Goal: Transaction & Acquisition: Purchase product/service

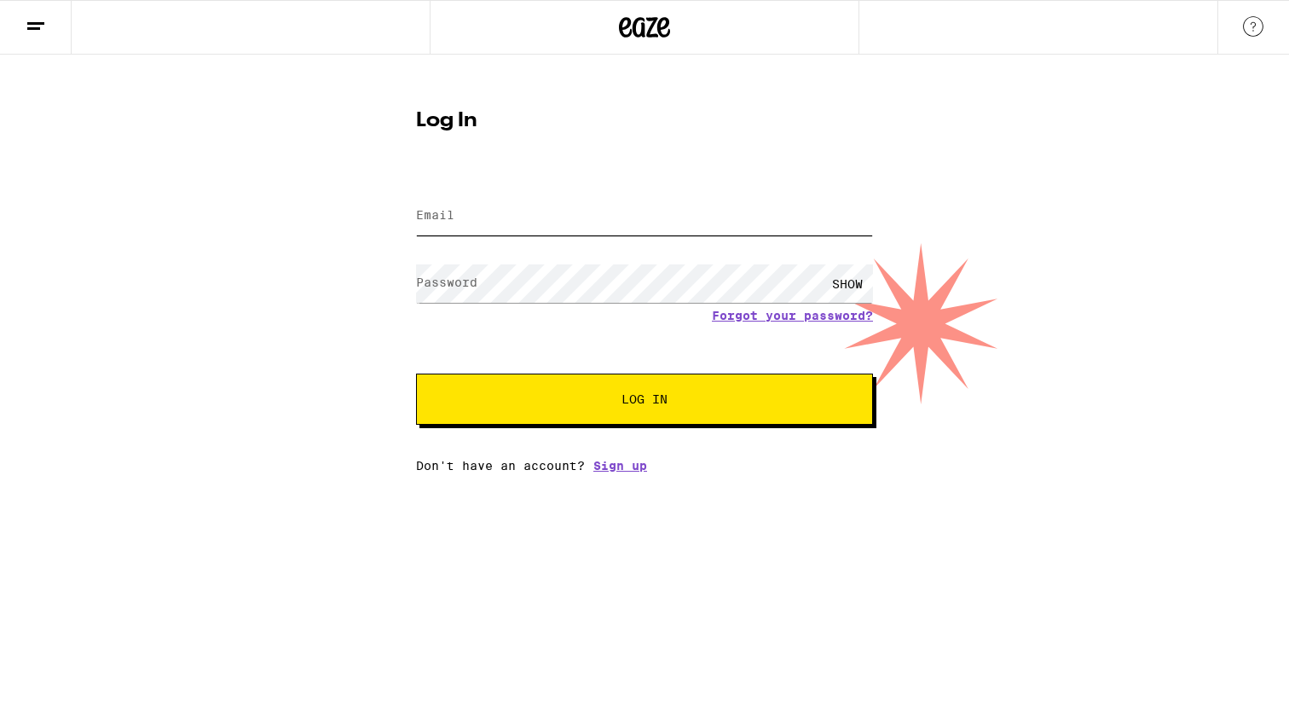
type input "[EMAIL_ADDRESS][DOMAIN_NAME]"
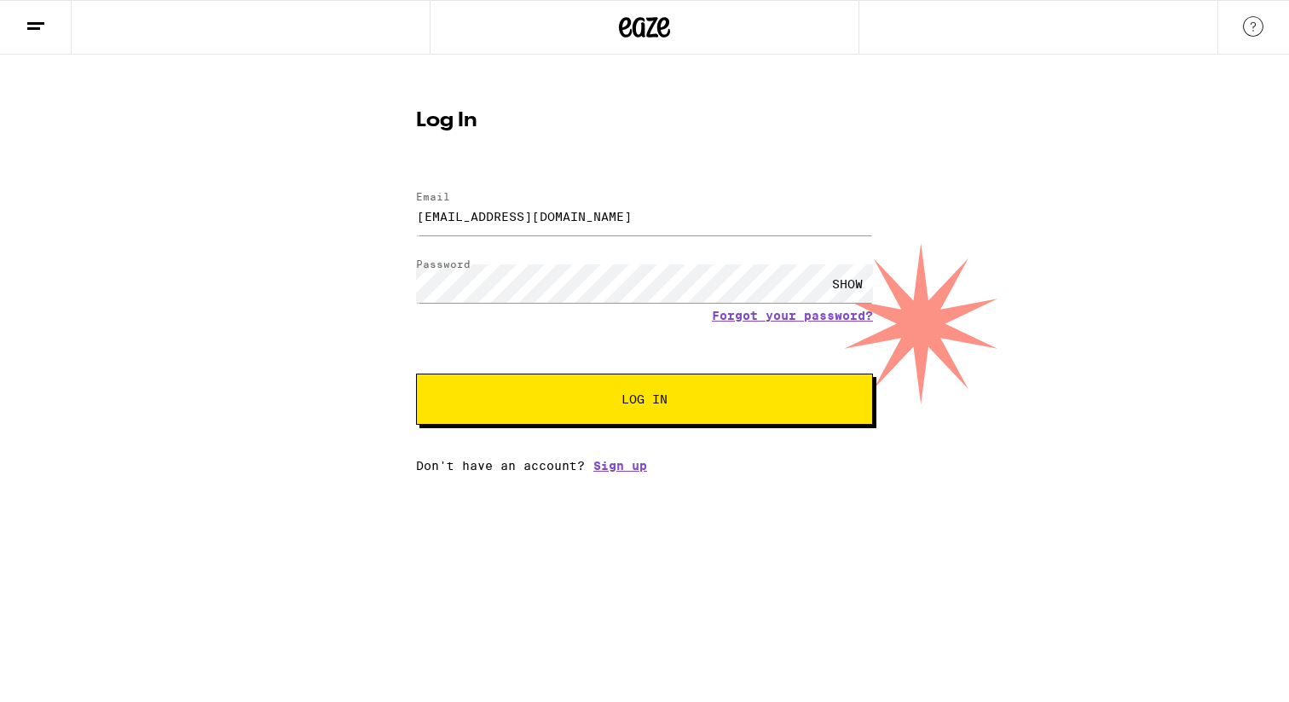
click at [645, 404] on span "Log In" at bounding box center [644, 399] width 46 height 12
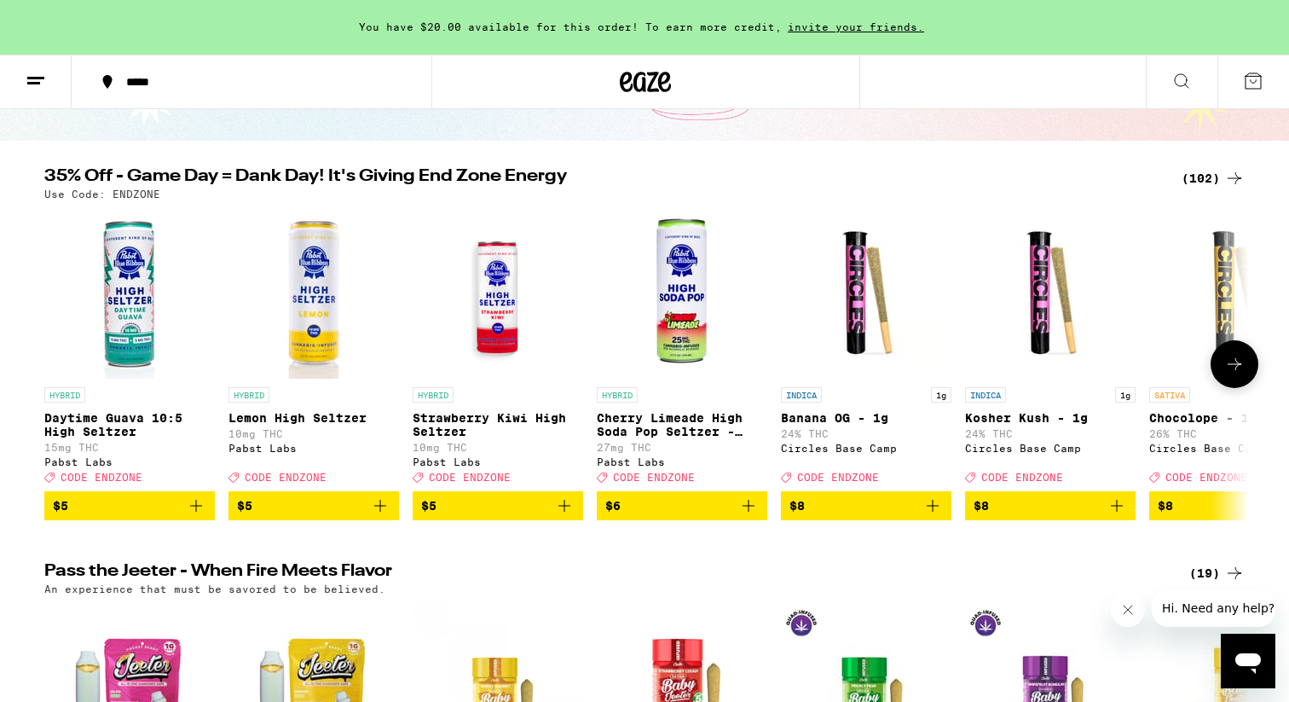
scroll to position [135, 0]
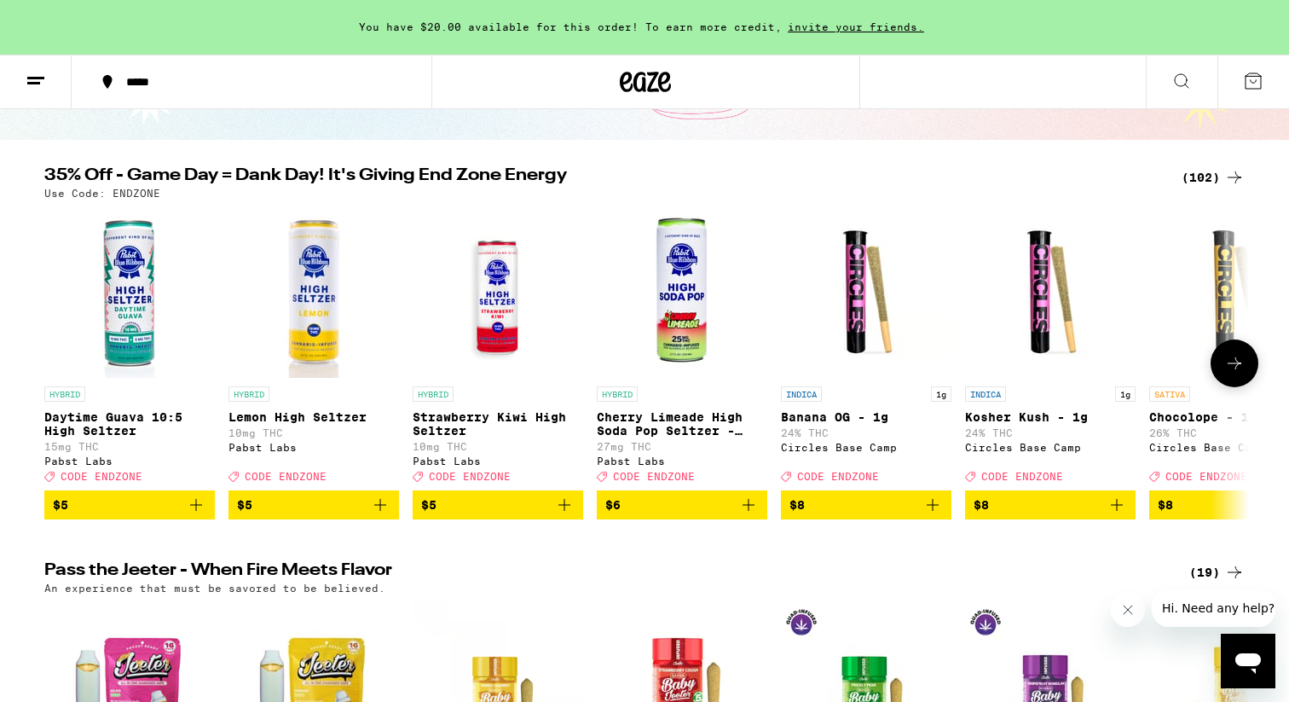
click at [1246, 372] on button at bounding box center [1235, 363] width 48 height 48
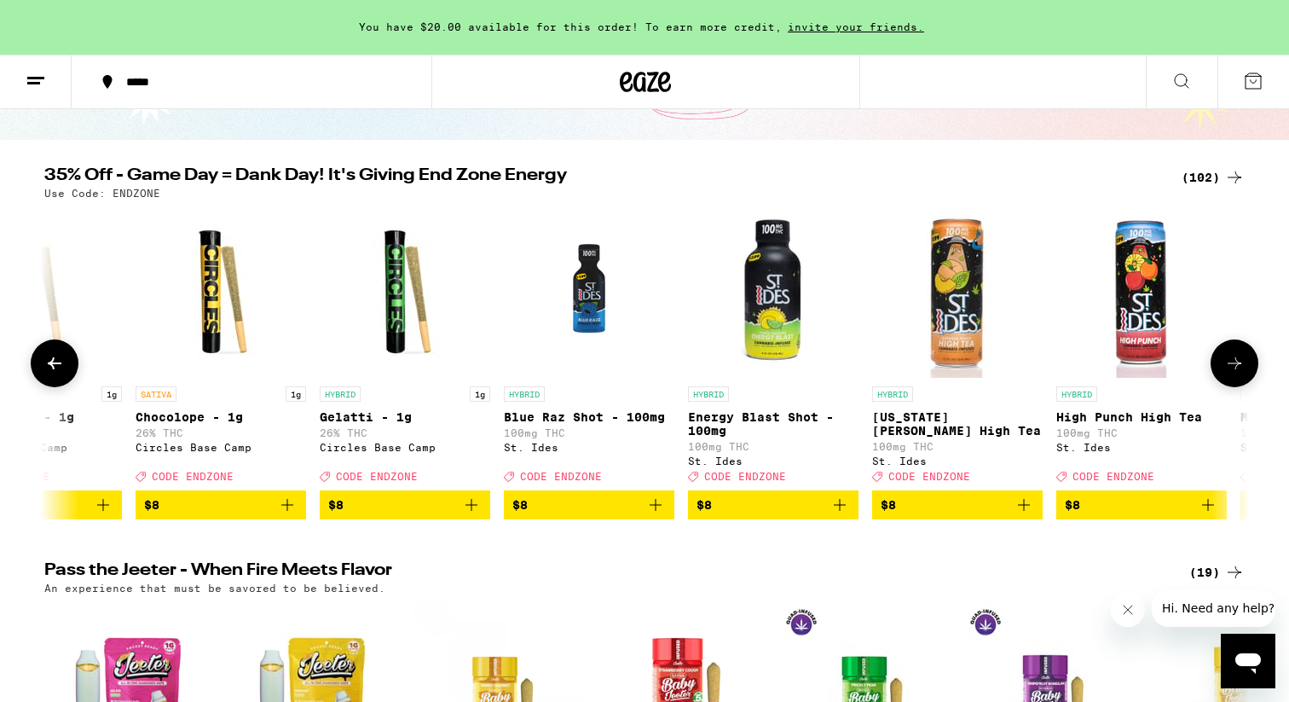
click at [1246, 372] on button at bounding box center [1235, 363] width 48 height 48
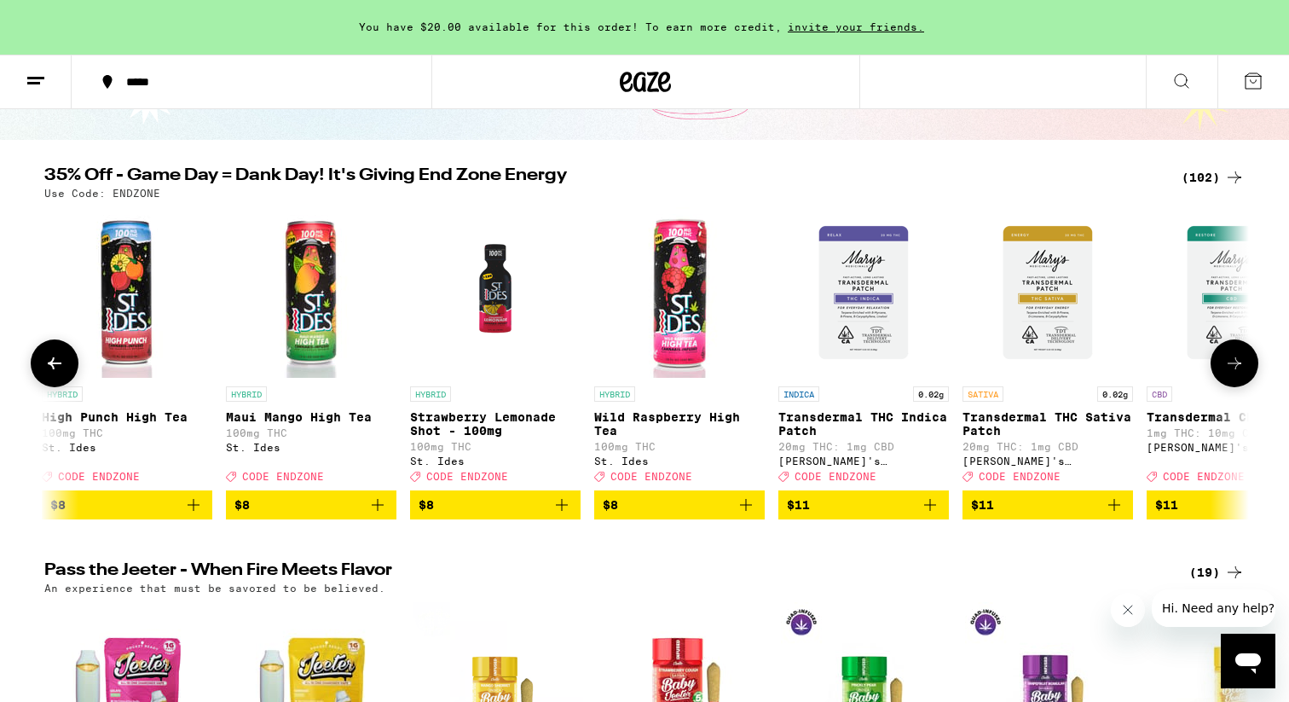
click at [1246, 372] on button at bounding box center [1235, 363] width 48 height 48
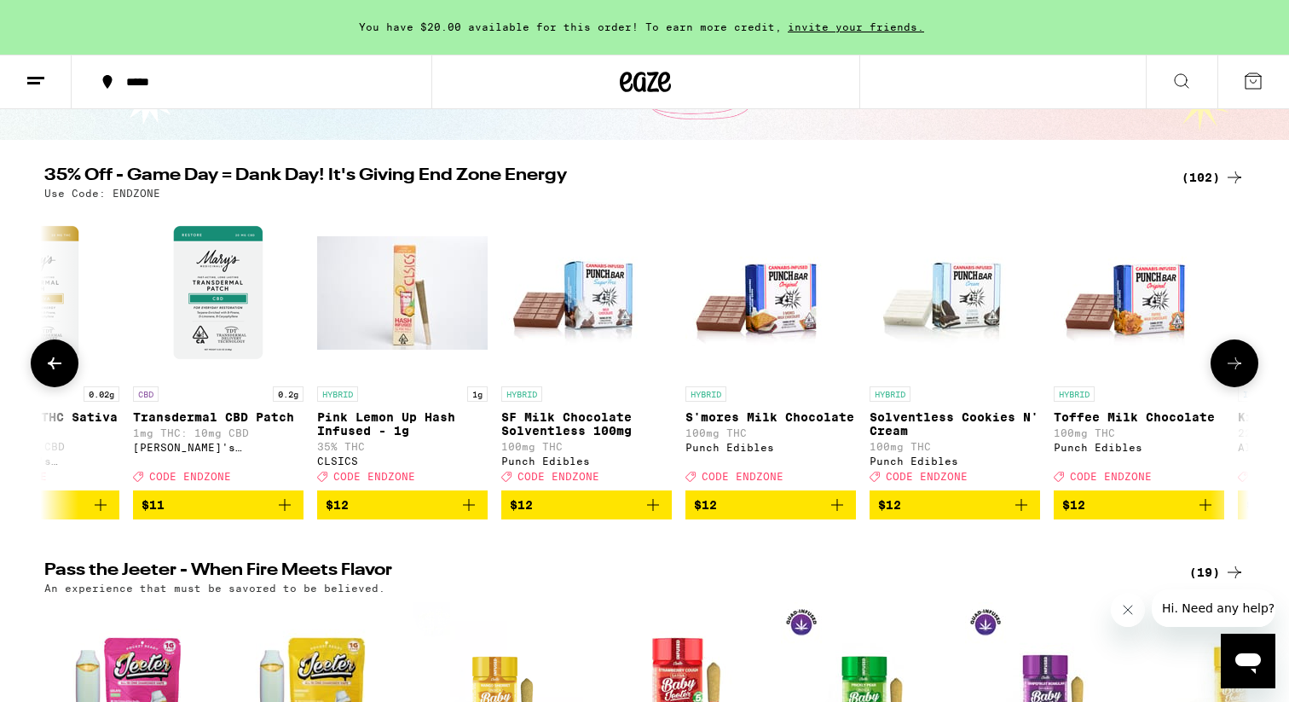
click at [1246, 372] on button at bounding box center [1235, 363] width 48 height 48
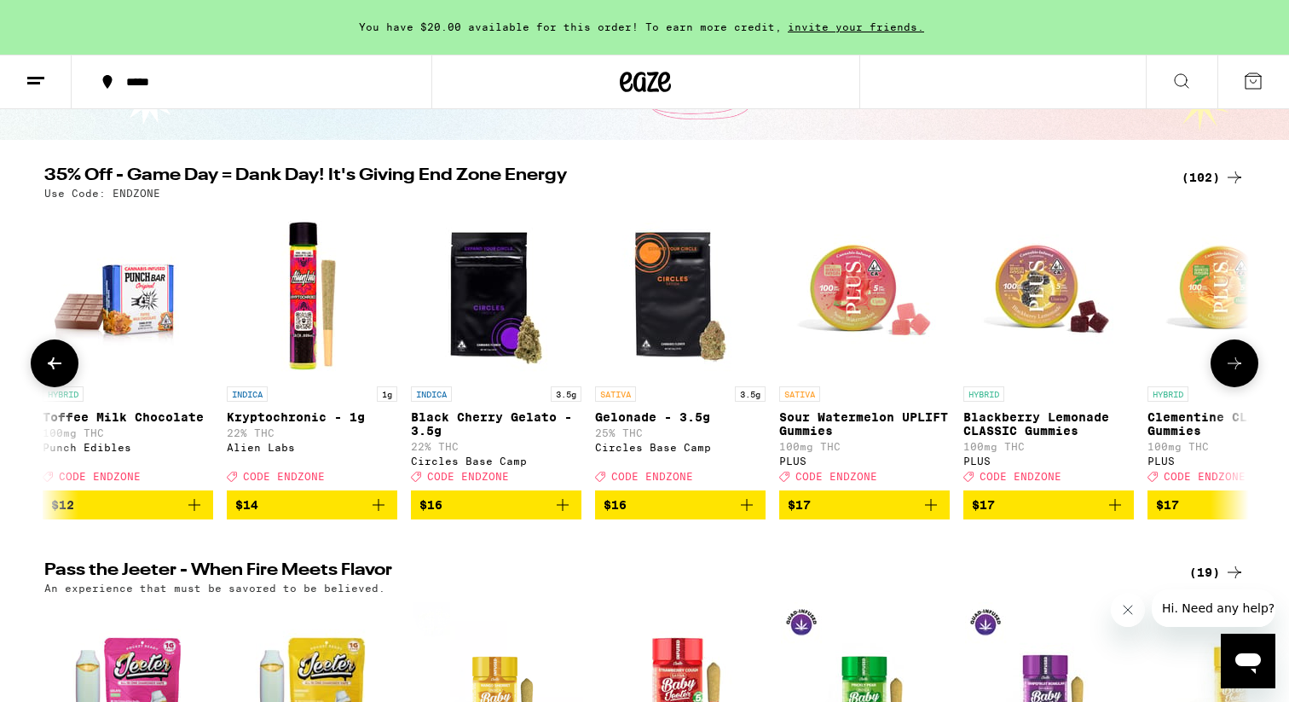
scroll to position [0, 4056]
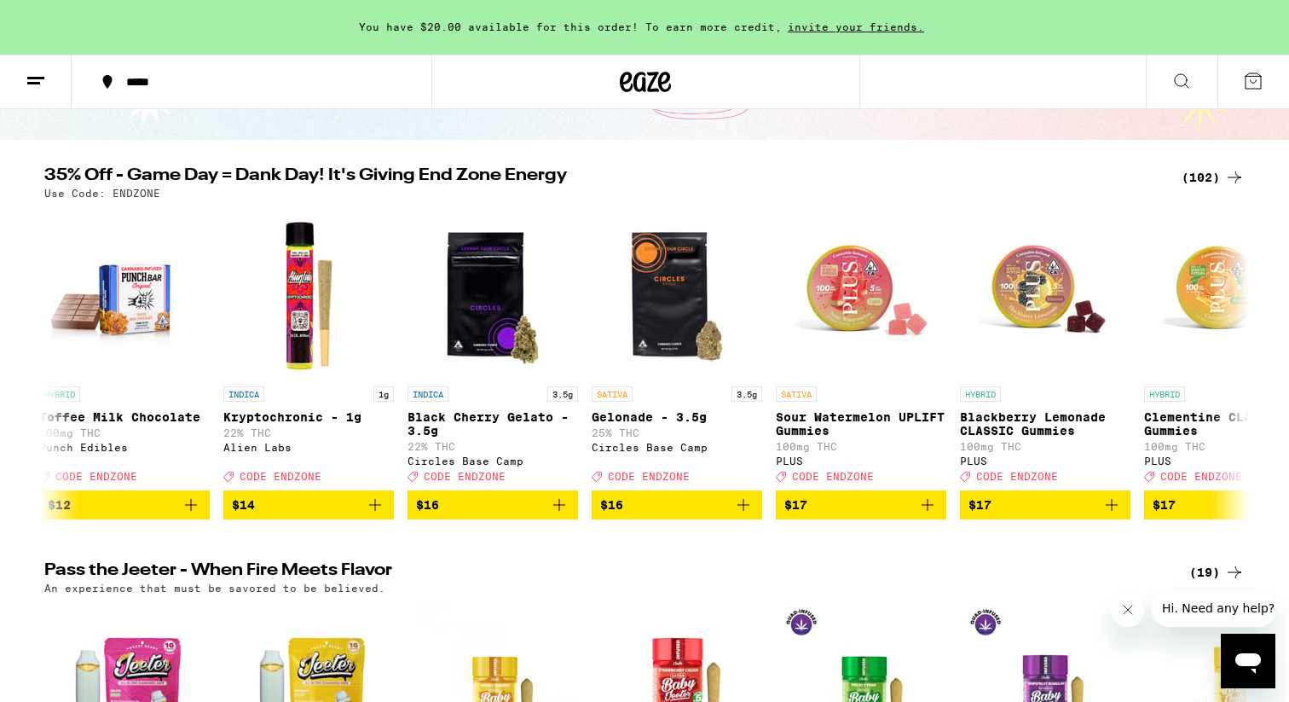
click at [1218, 169] on div "(102)" at bounding box center [1213, 177] width 63 height 20
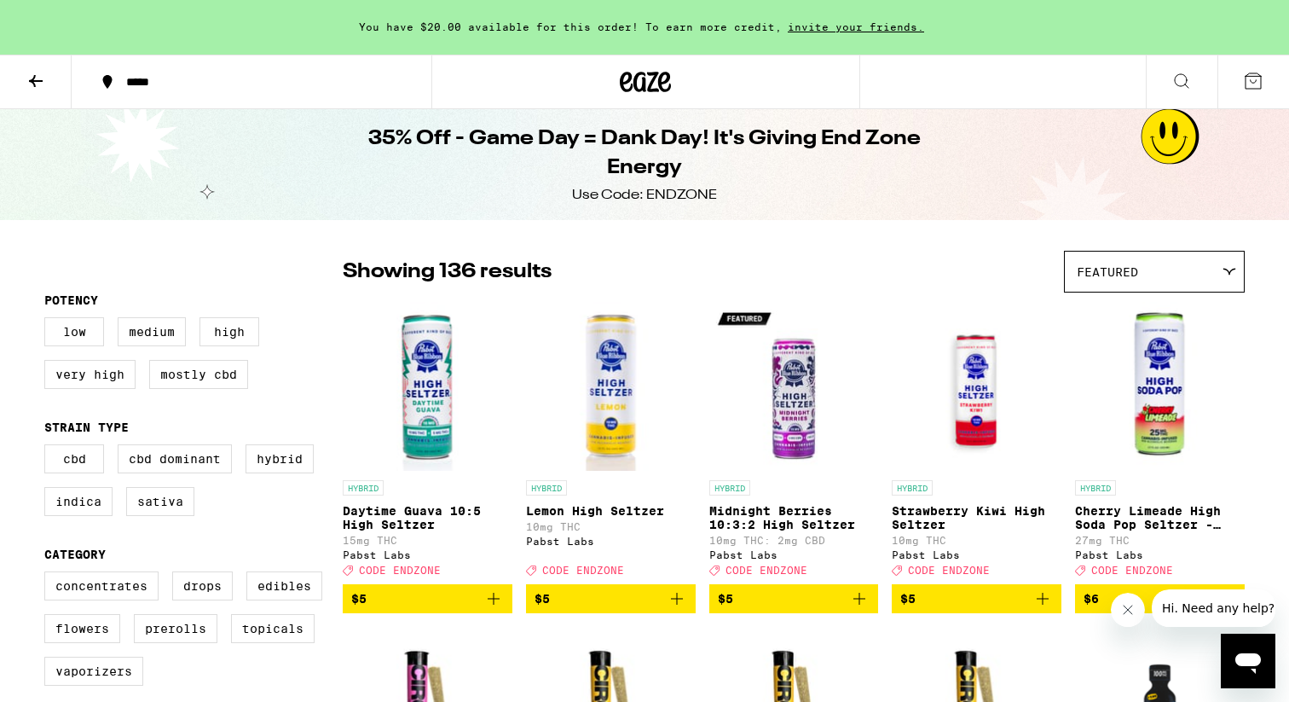
click at [155, 85] on div "*****" at bounding box center [262, 82] width 288 height 12
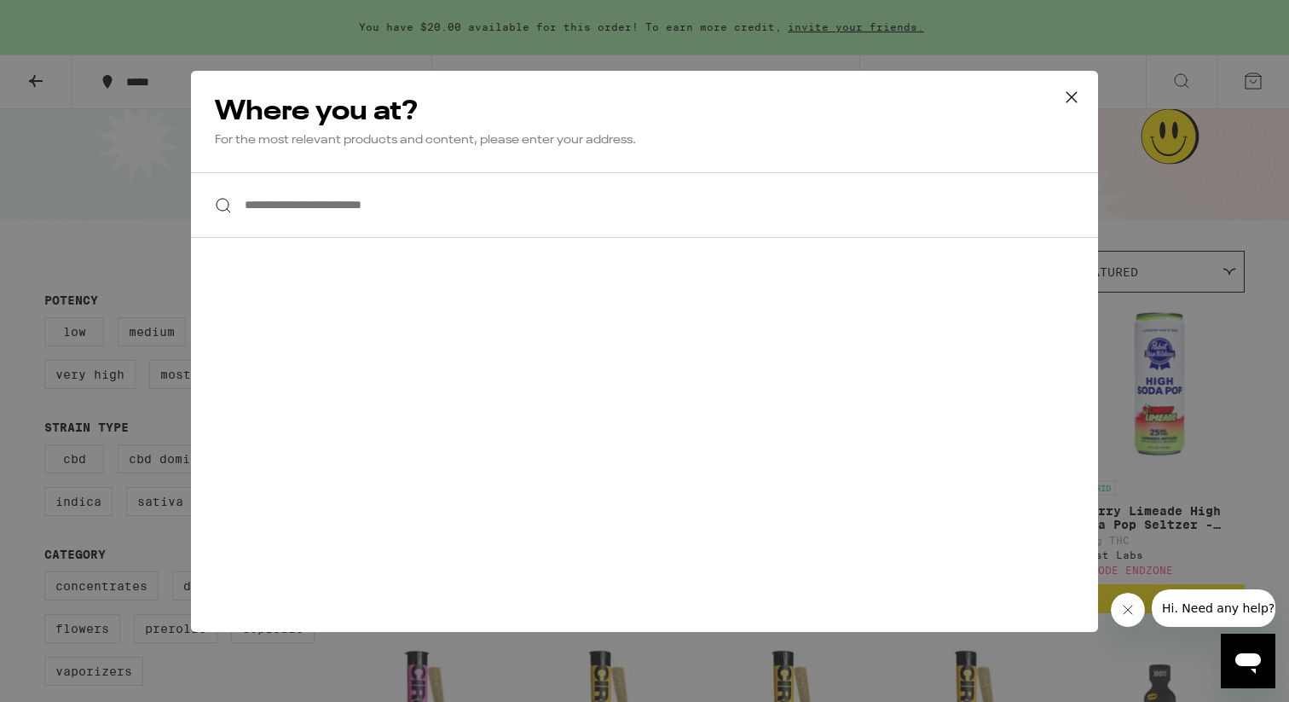
click at [368, 223] on input "**********" at bounding box center [644, 205] width 907 height 66
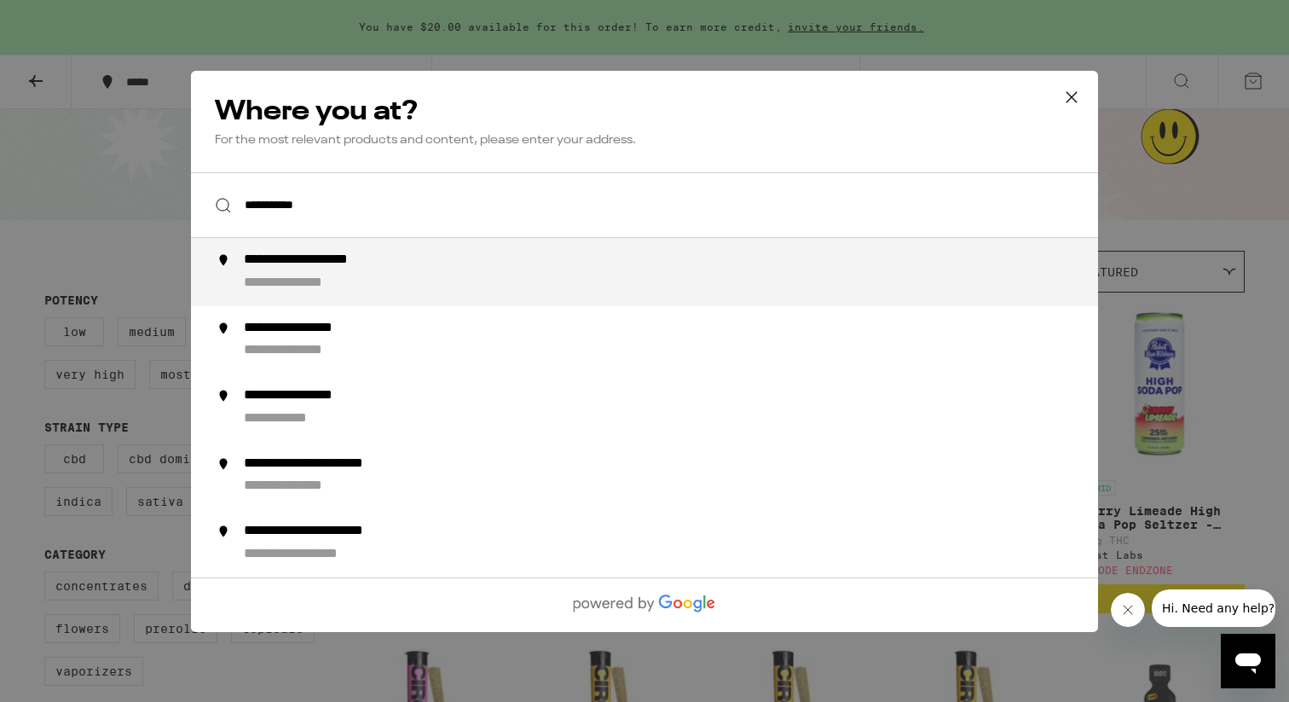
click at [375, 280] on div "**********" at bounding box center [679, 271] width 870 height 41
type input "**********"
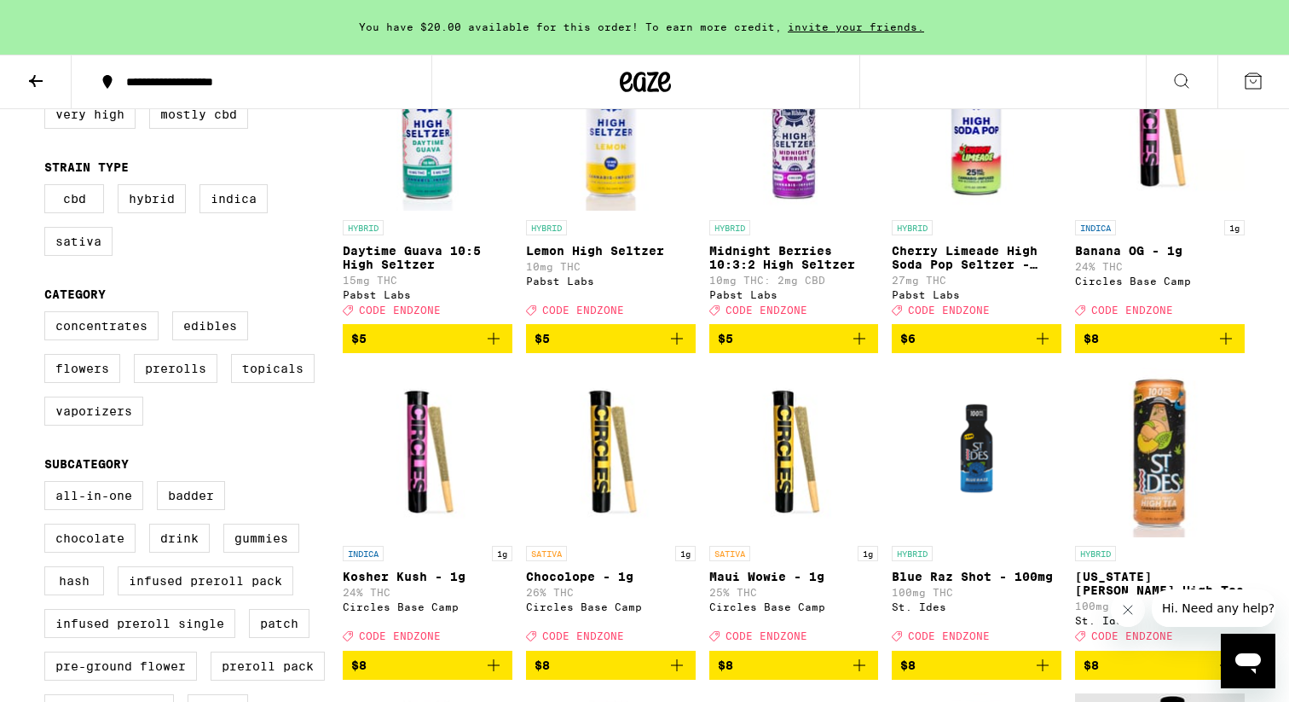
scroll to position [266, 0]
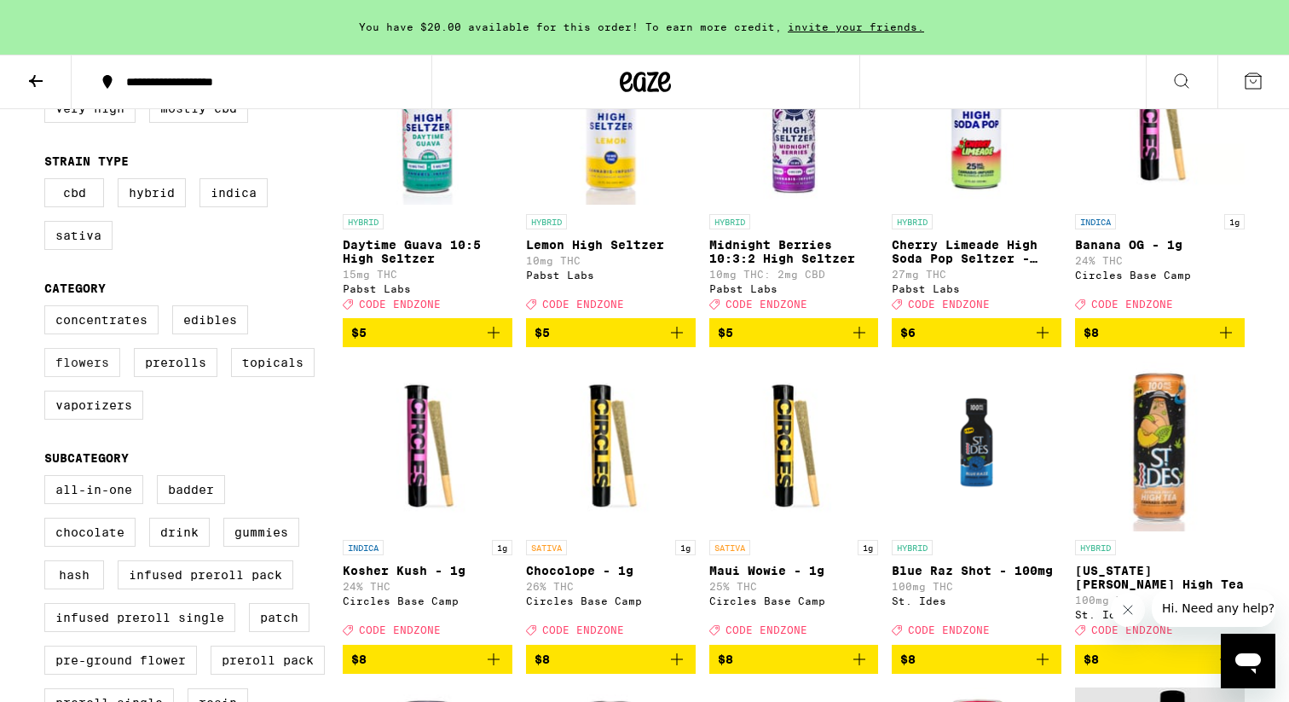
click at [64, 377] on label "Flowers" at bounding box center [82, 362] width 76 height 29
click at [49, 309] on input "Flowers" at bounding box center [48, 308] width 1 height 1
checkbox input "true"
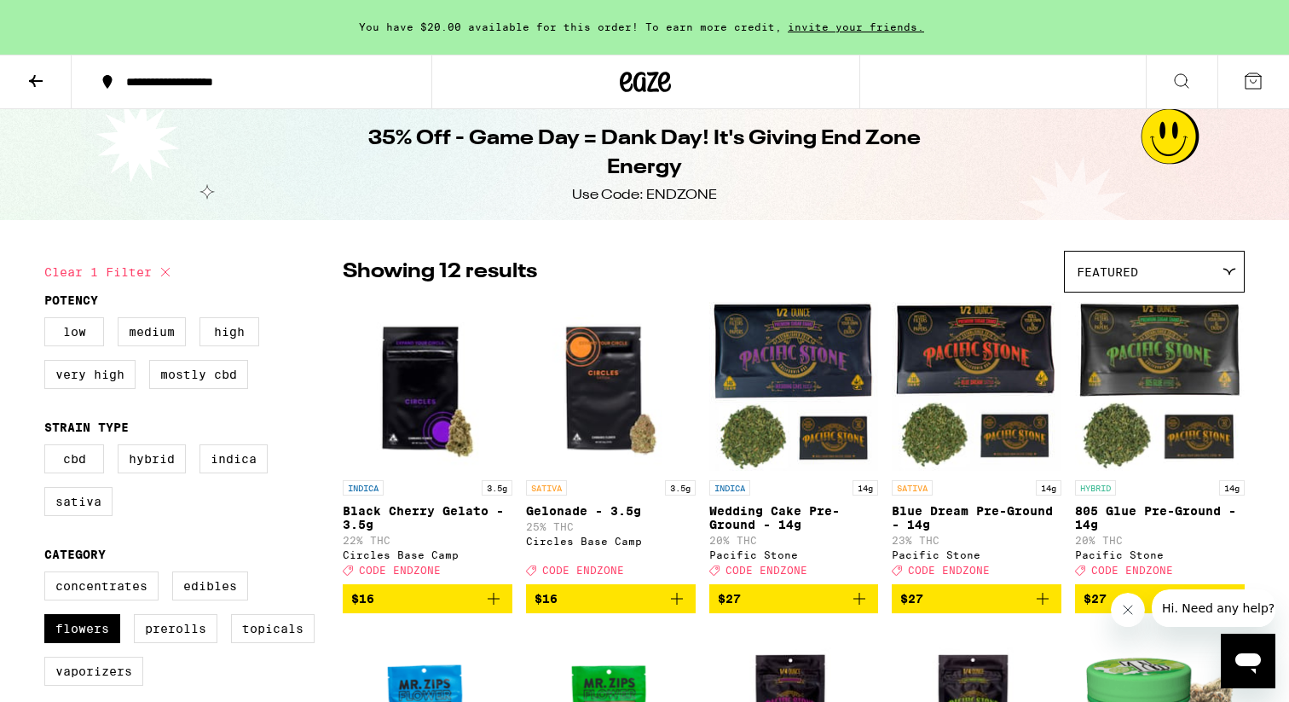
click at [26, 75] on icon at bounding box center [36, 81] width 20 height 20
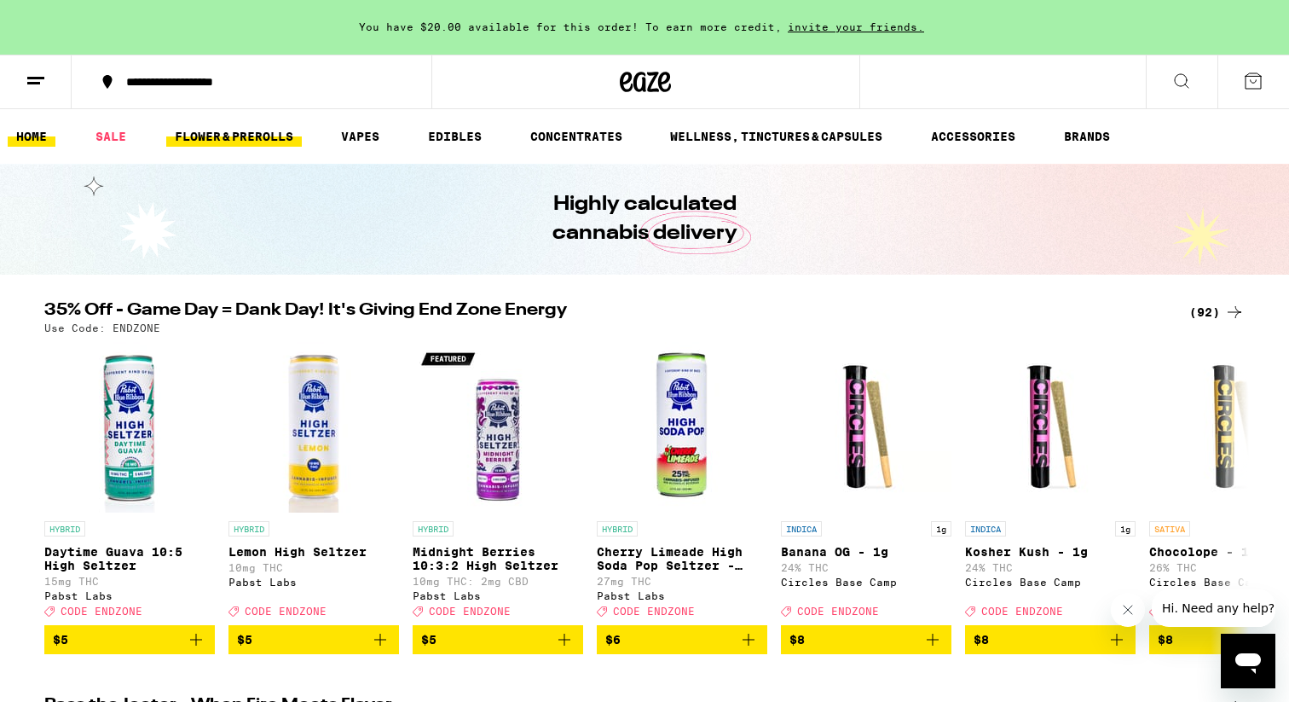
click at [246, 136] on link "FLOWER & PREROLLS" at bounding box center [234, 136] width 136 height 20
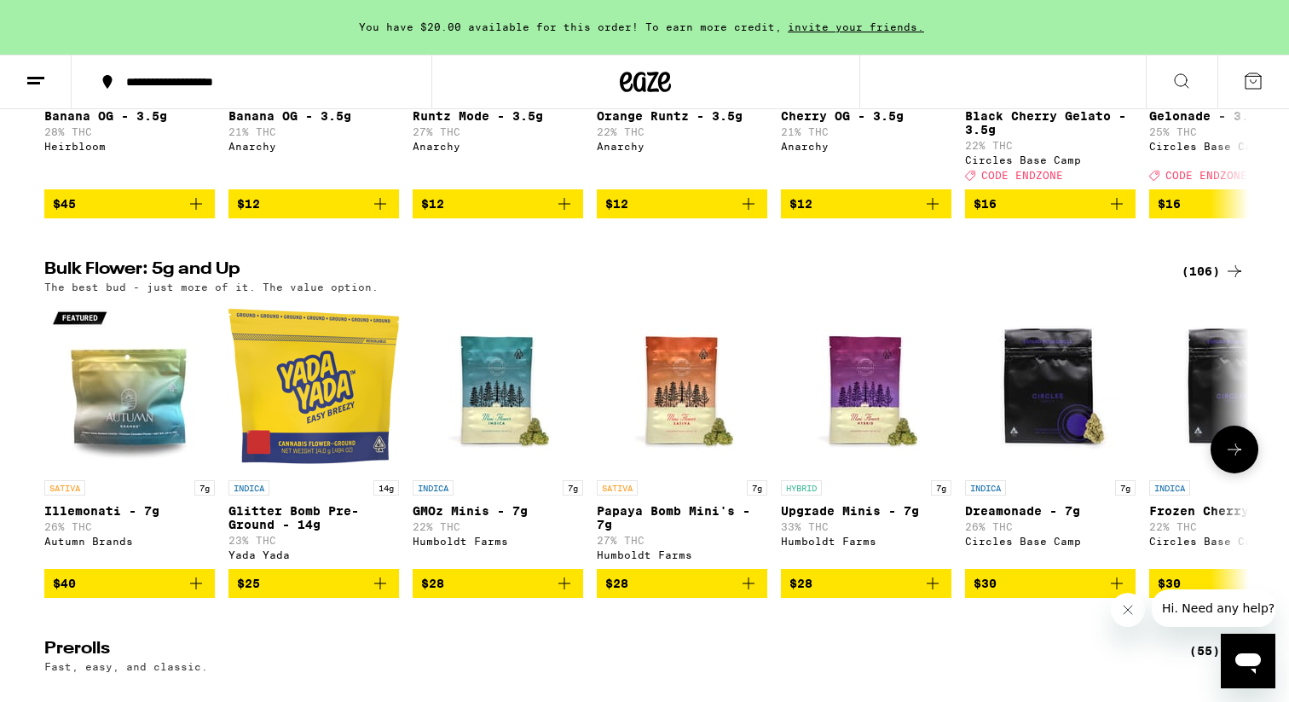
scroll to position [427, 0]
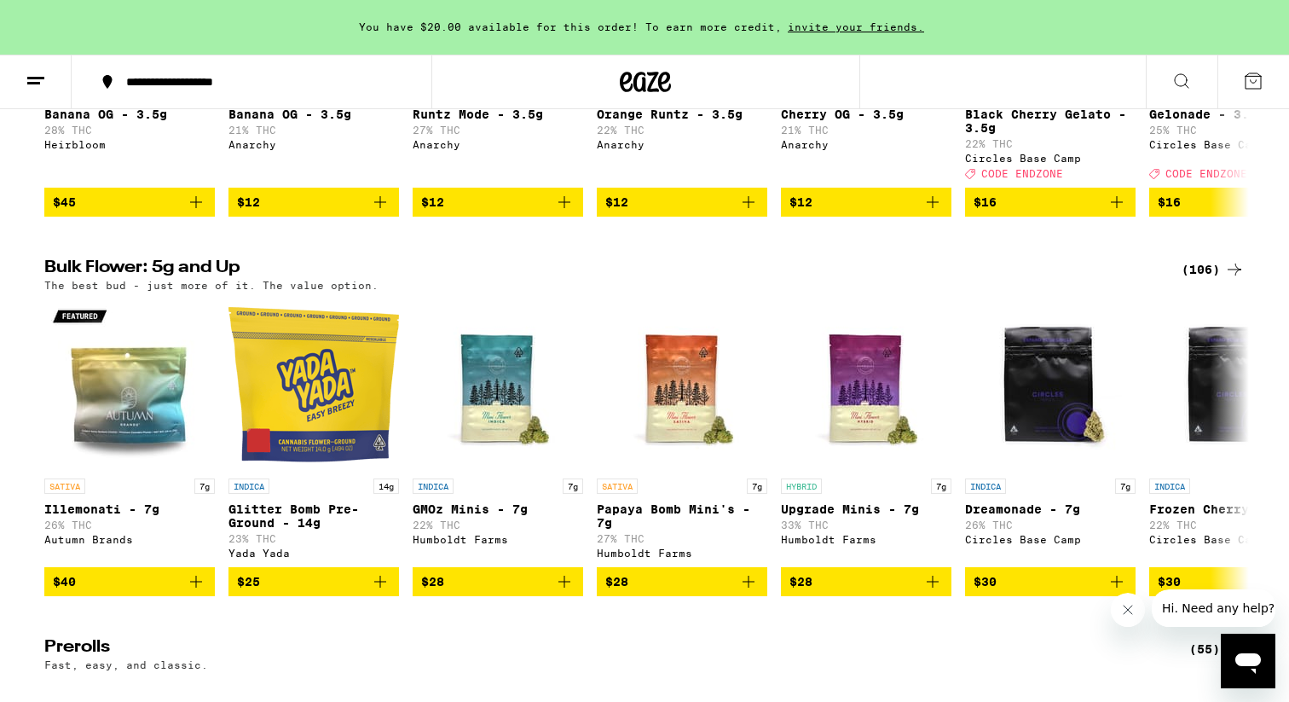
click at [1204, 280] on div "(106)" at bounding box center [1213, 269] width 63 height 20
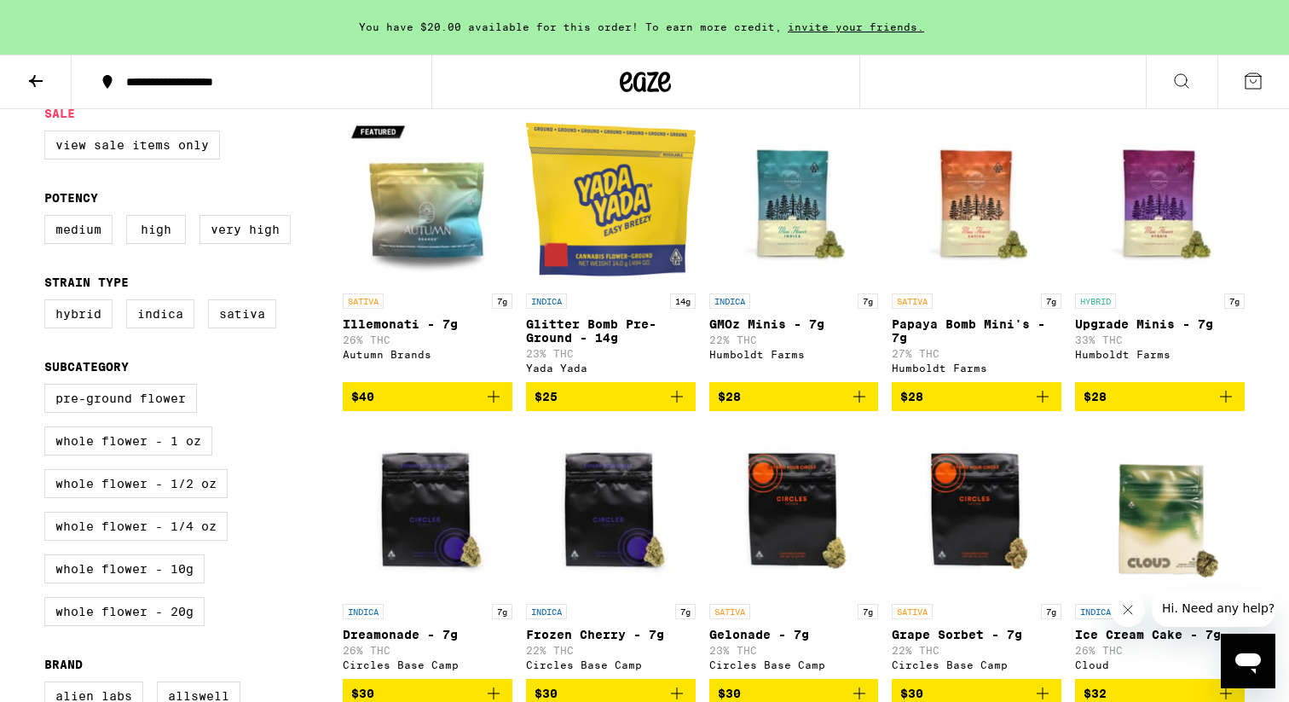
scroll to position [188, 0]
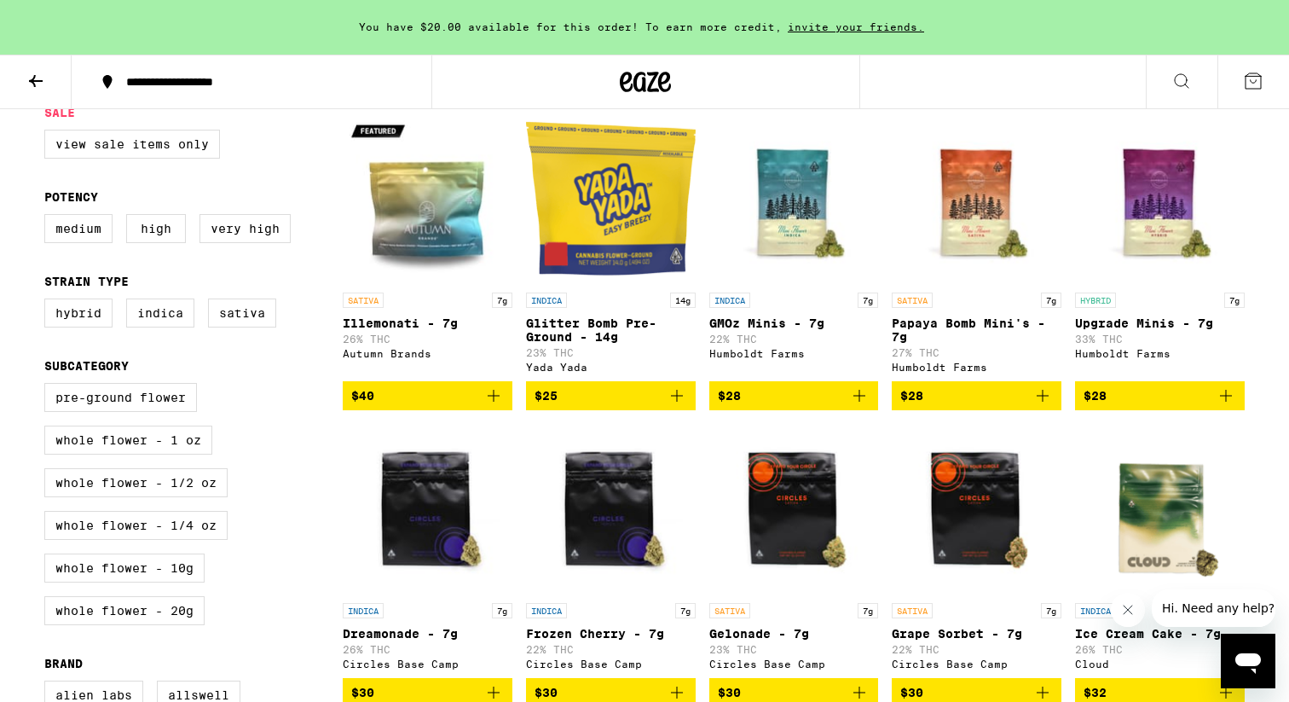
click at [1230, 406] on icon "Add to bag" at bounding box center [1226, 395] width 20 height 20
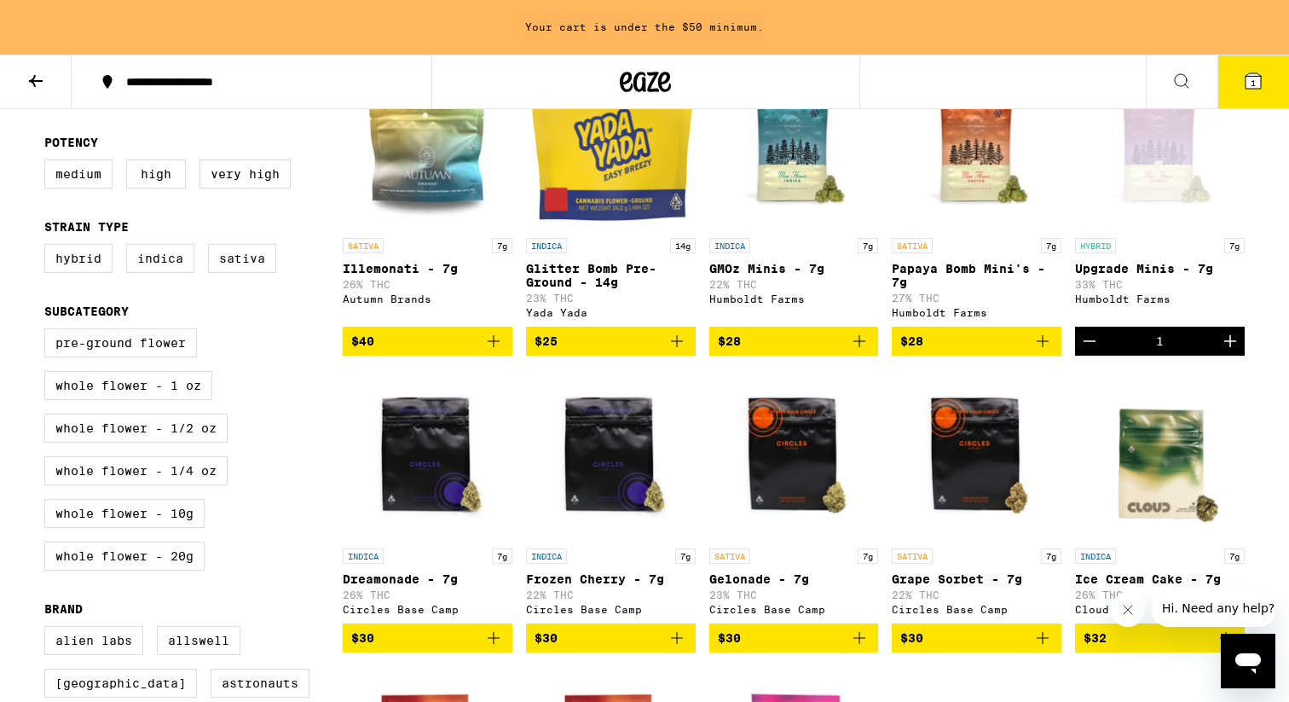
scroll to position [0, 0]
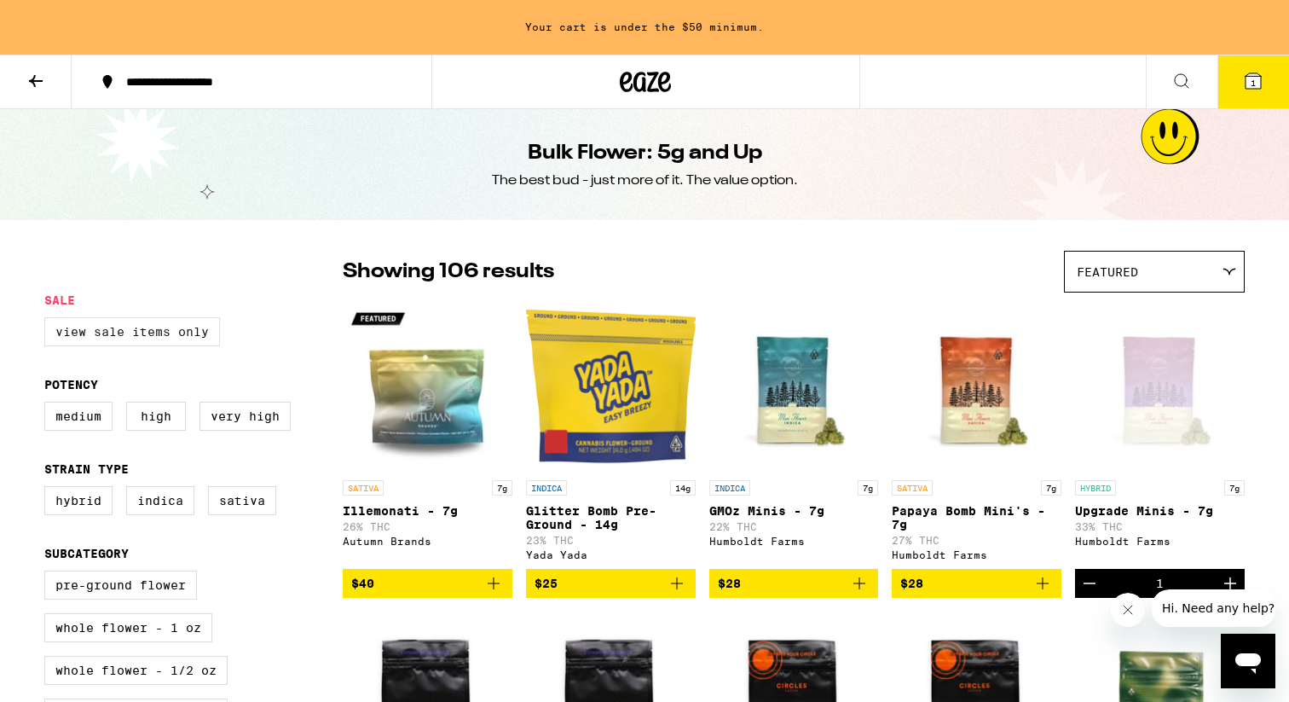
click at [171, 339] on label "View Sale Items Only" at bounding box center [132, 331] width 176 height 29
click at [49, 321] on input "View Sale Items Only" at bounding box center [48, 320] width 1 height 1
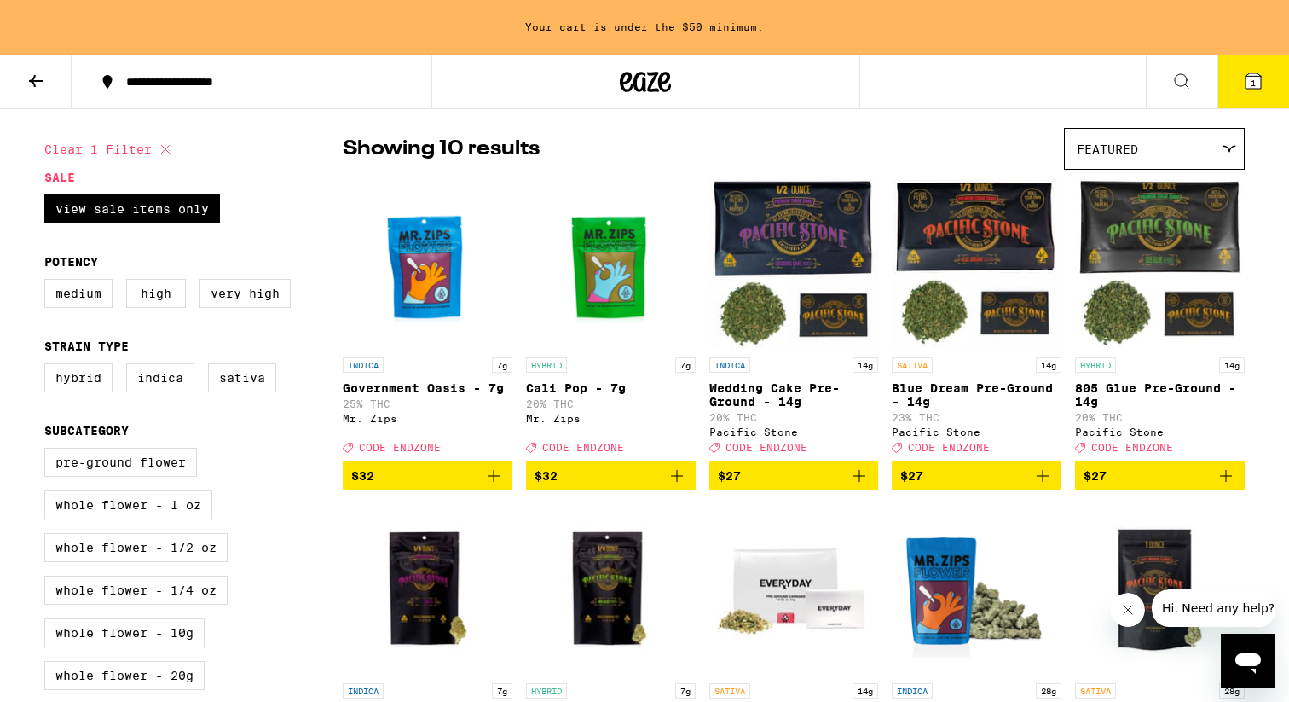
scroll to position [117, 0]
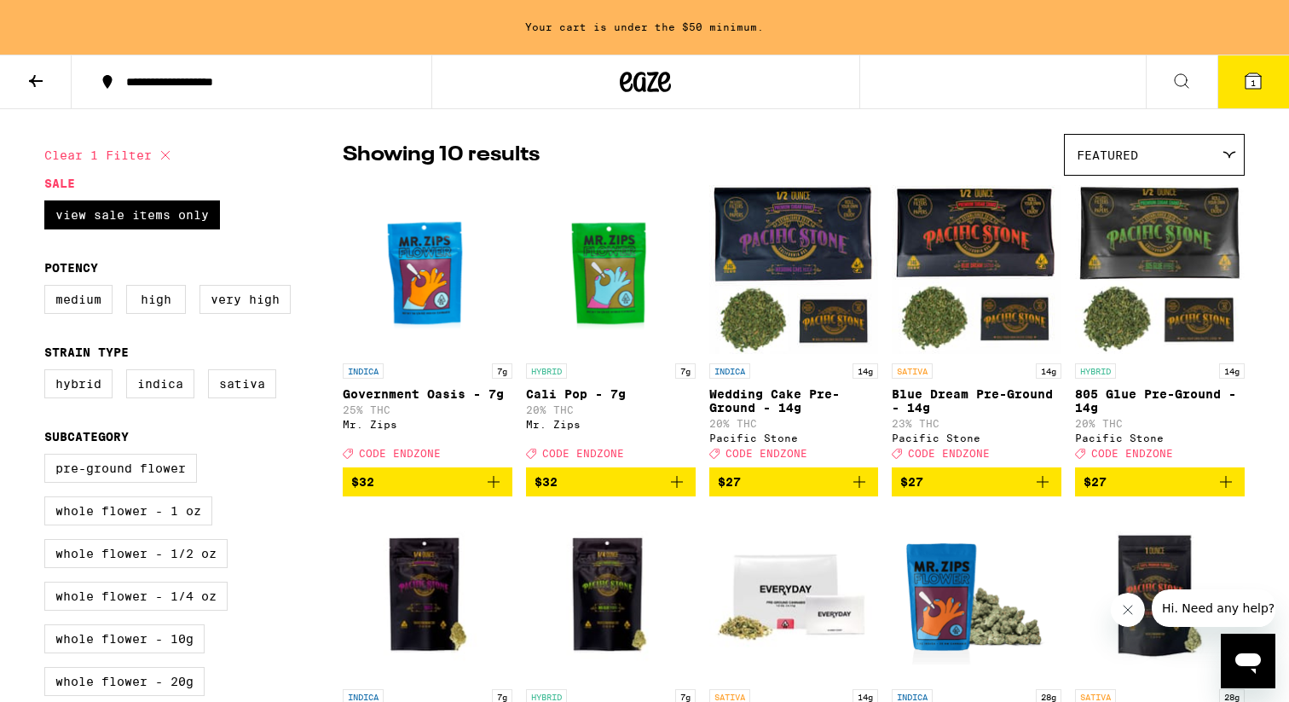
click at [165, 161] on icon at bounding box center [165, 155] width 20 height 20
checkbox input "false"
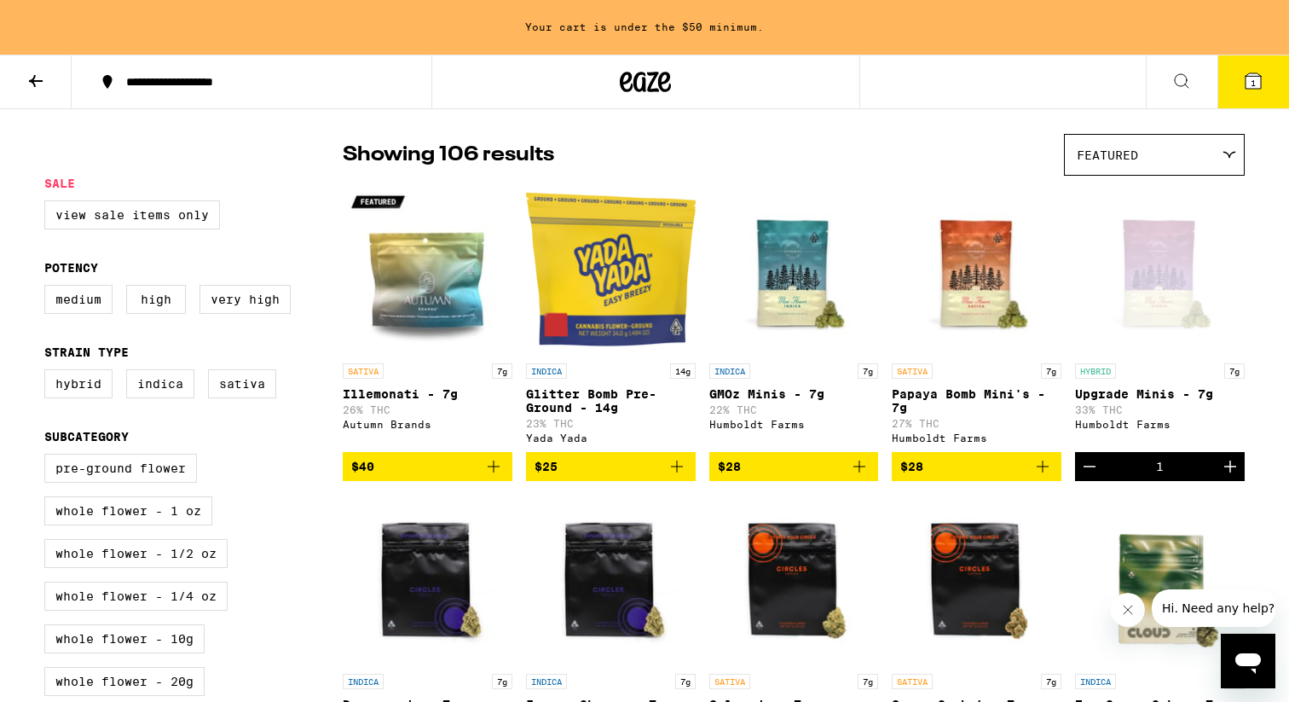
click at [32, 72] on icon at bounding box center [36, 81] width 20 height 20
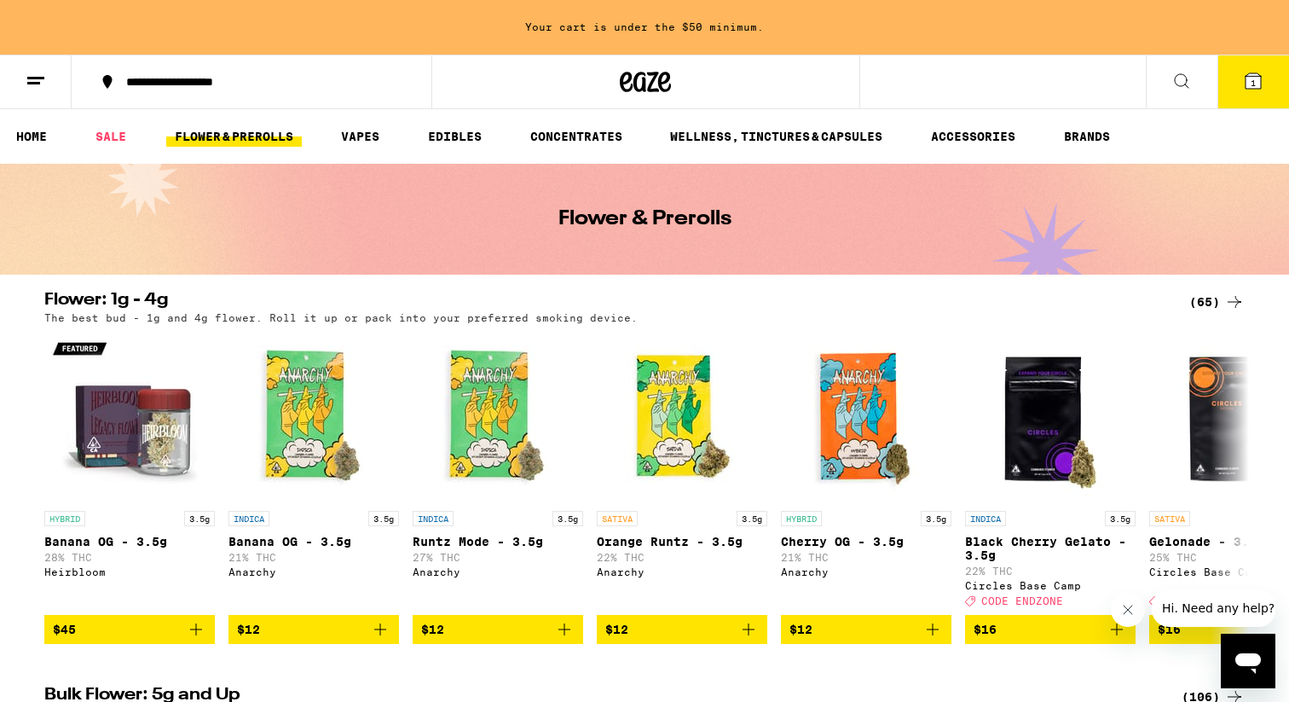
click at [1230, 306] on icon at bounding box center [1234, 302] width 20 height 20
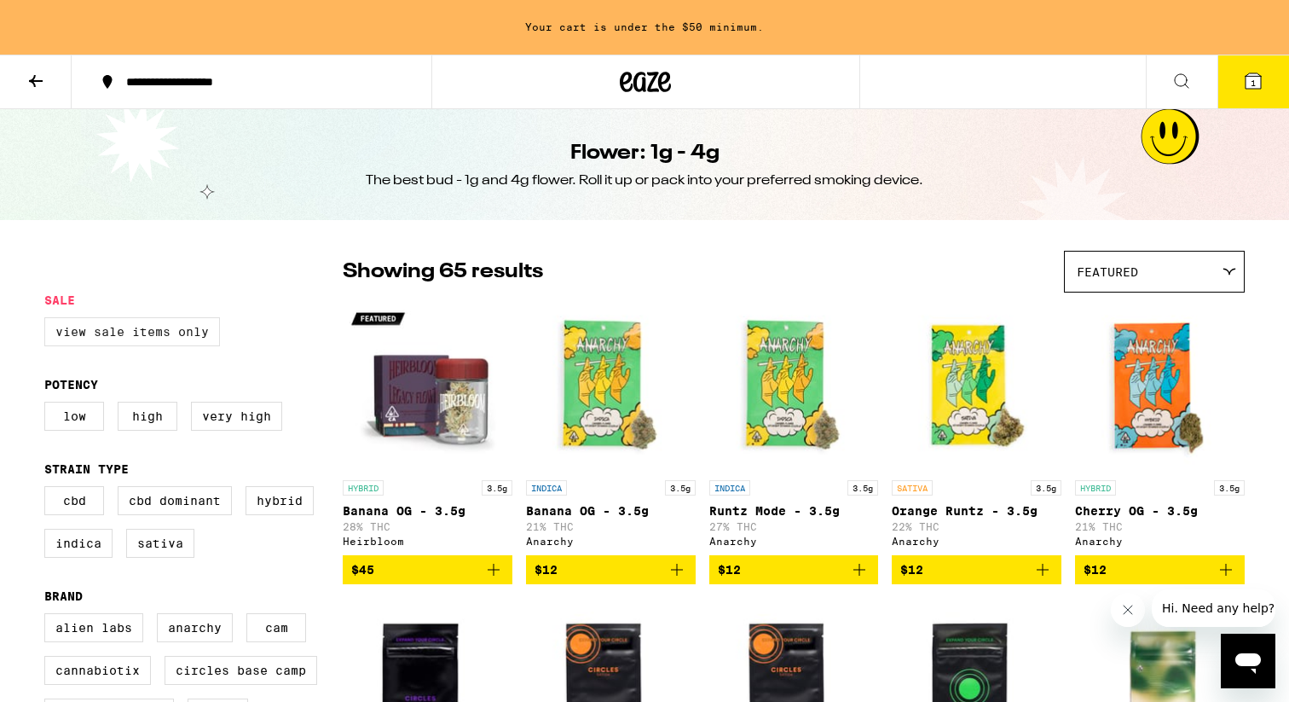
click at [149, 324] on label "View Sale Items Only" at bounding box center [132, 331] width 176 height 29
click at [49, 321] on input "View Sale Items Only" at bounding box center [48, 320] width 1 height 1
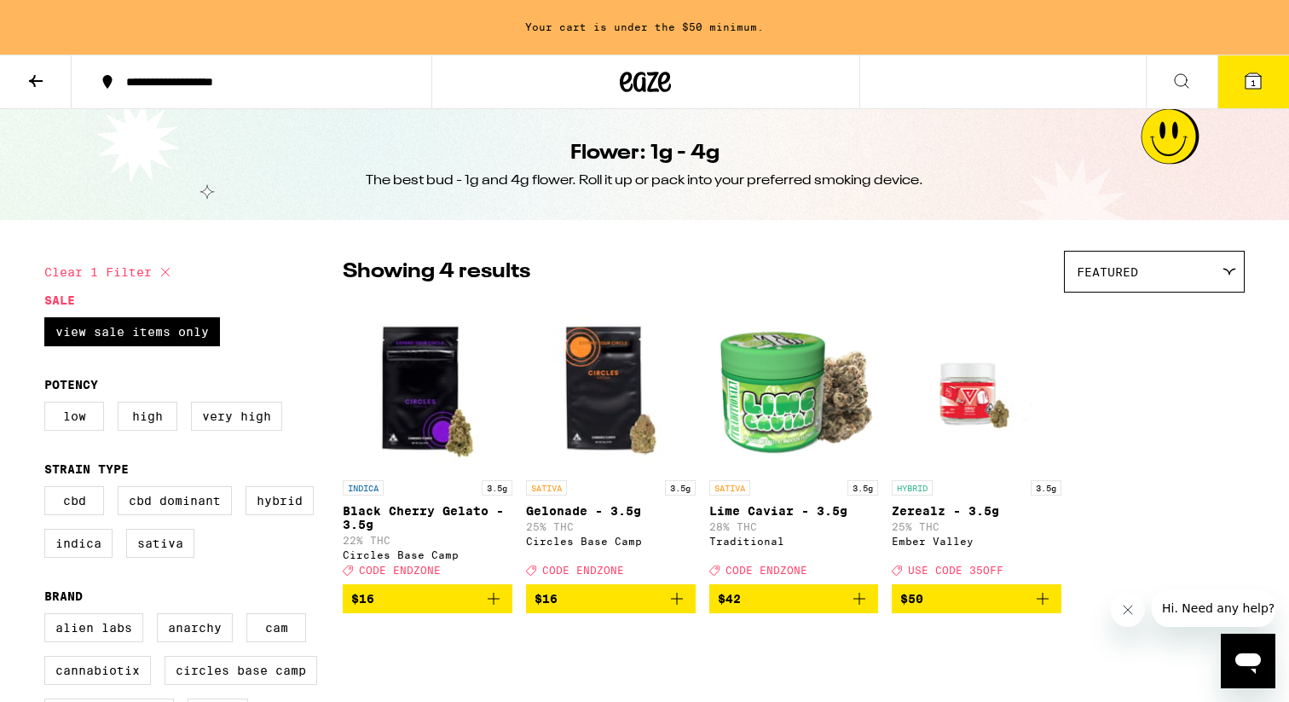
click at [169, 270] on icon at bounding box center [165, 272] width 20 height 20
checkbox input "false"
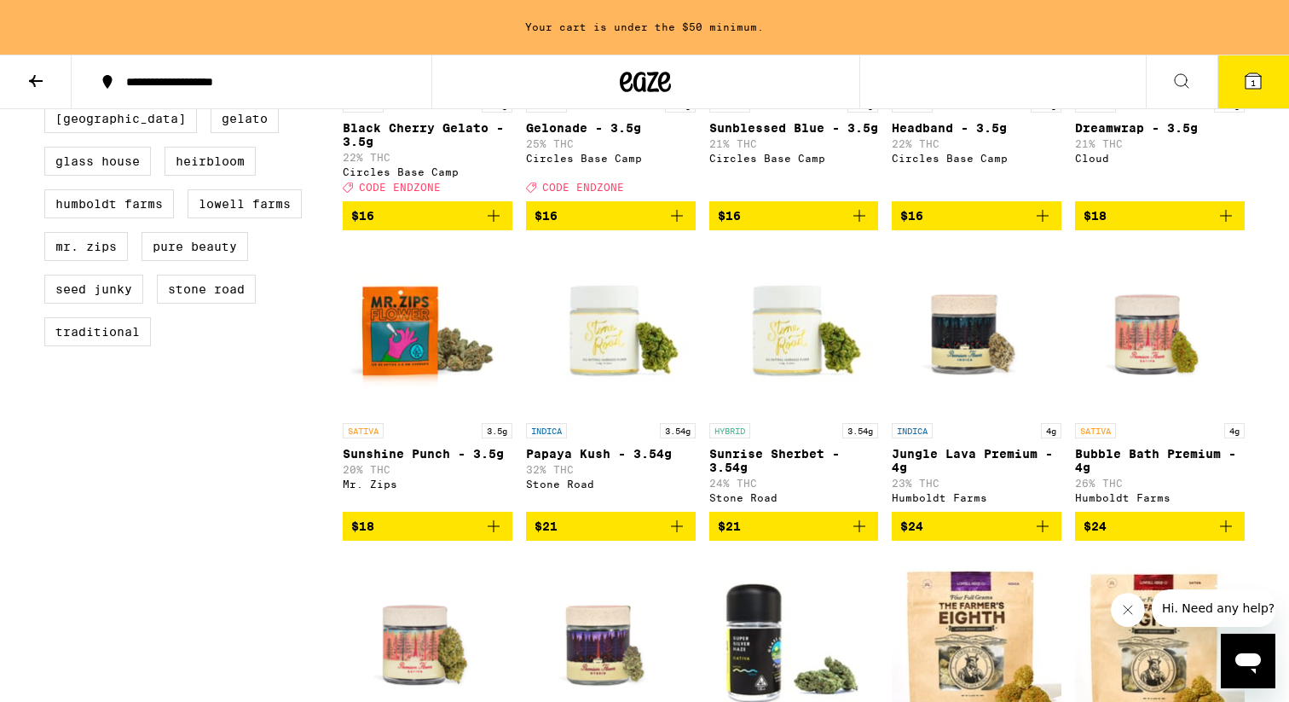
scroll to position [683, 0]
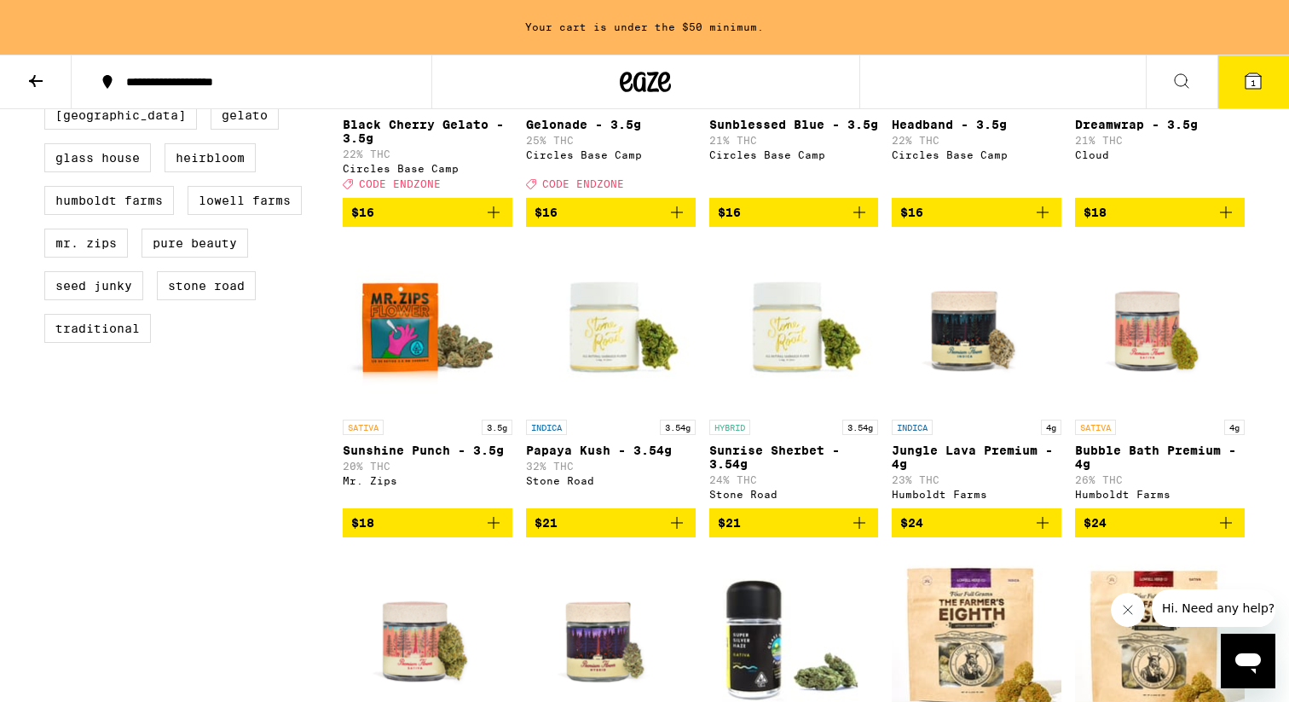
click at [653, 533] on span "$21" at bounding box center [611, 522] width 153 height 20
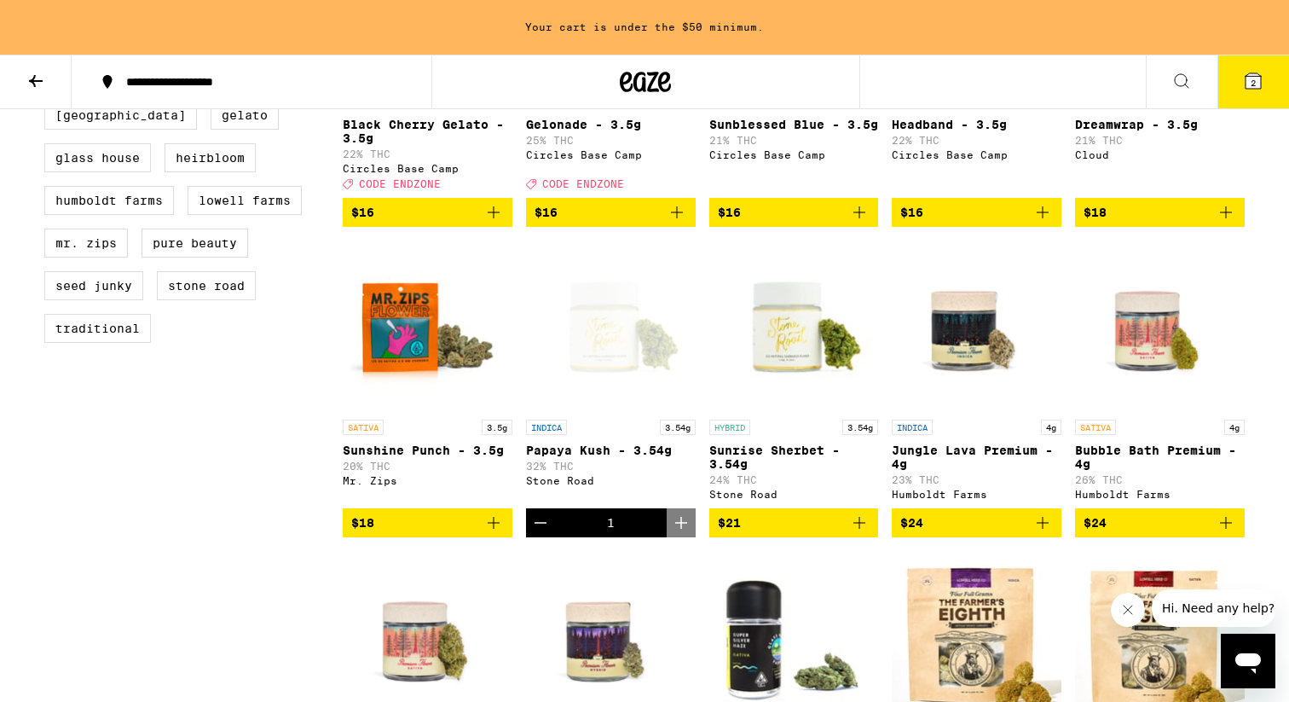
click at [1246, 78] on icon at bounding box center [1253, 80] width 15 height 15
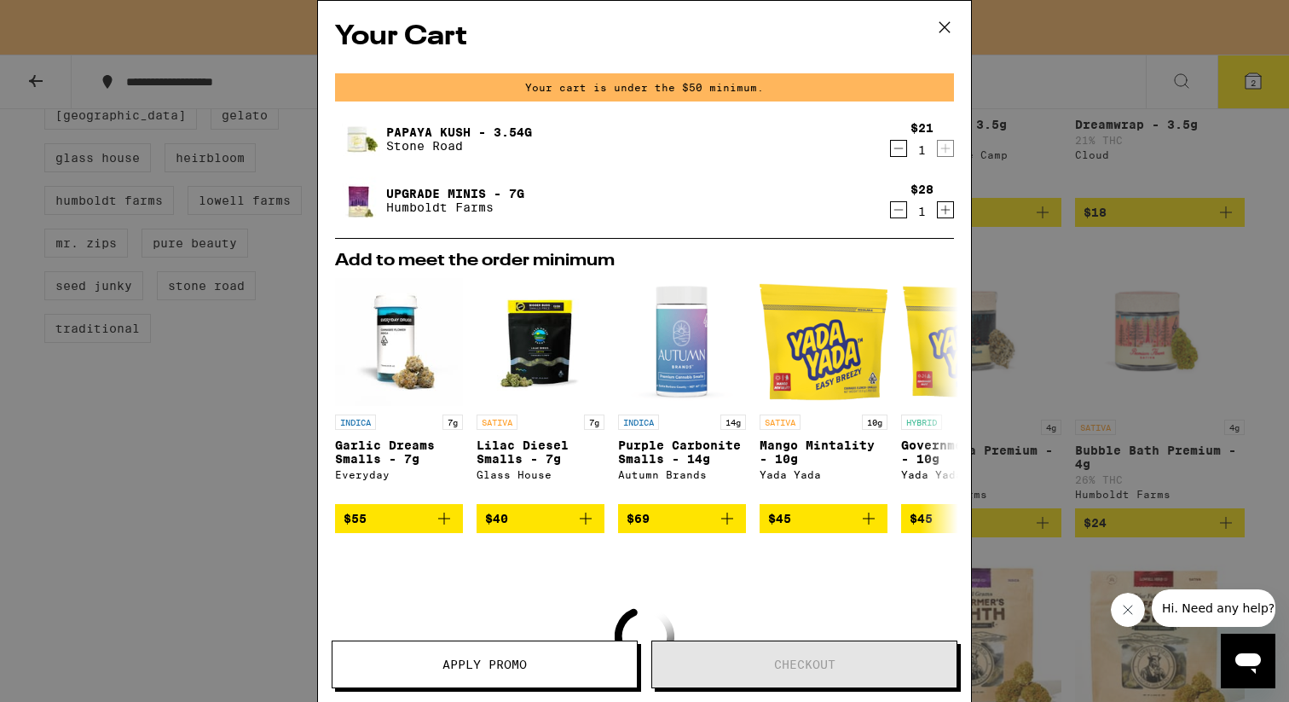
click at [903, 147] on icon "Decrement" at bounding box center [898, 148] width 15 height 20
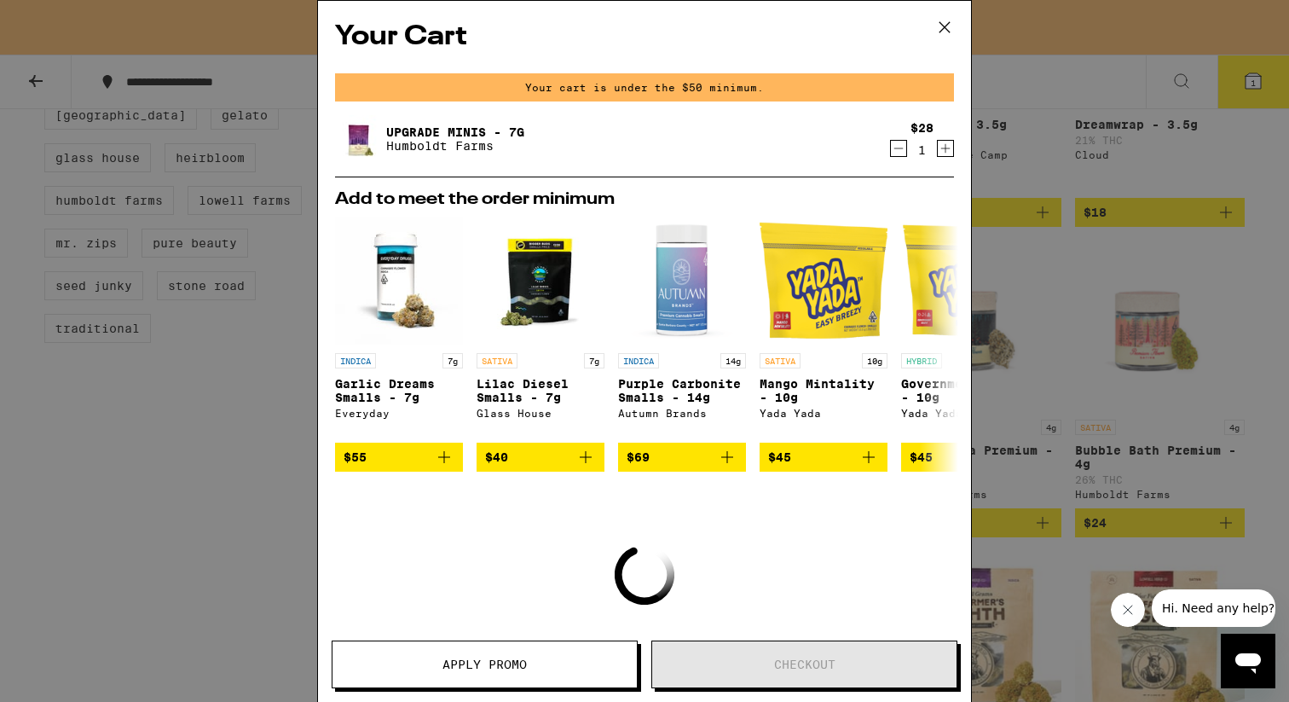
click at [940, 33] on icon at bounding box center [945, 27] width 26 height 26
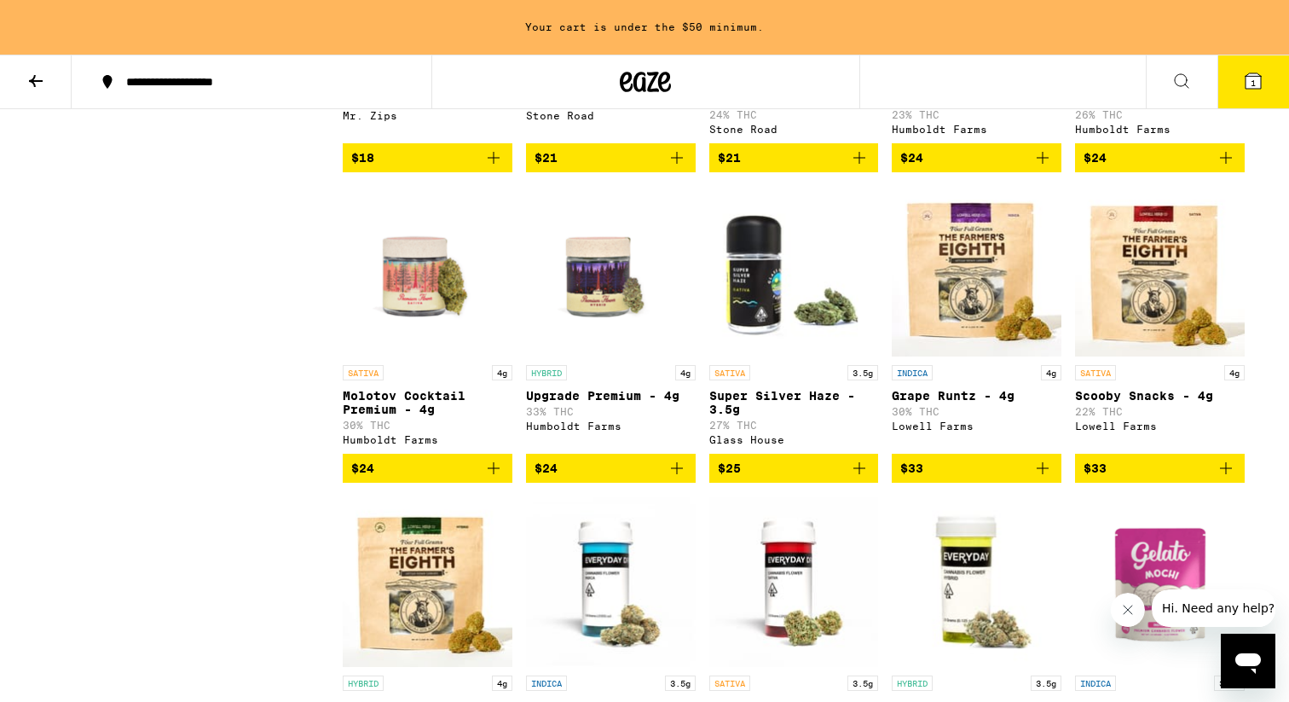
scroll to position [1055, 0]
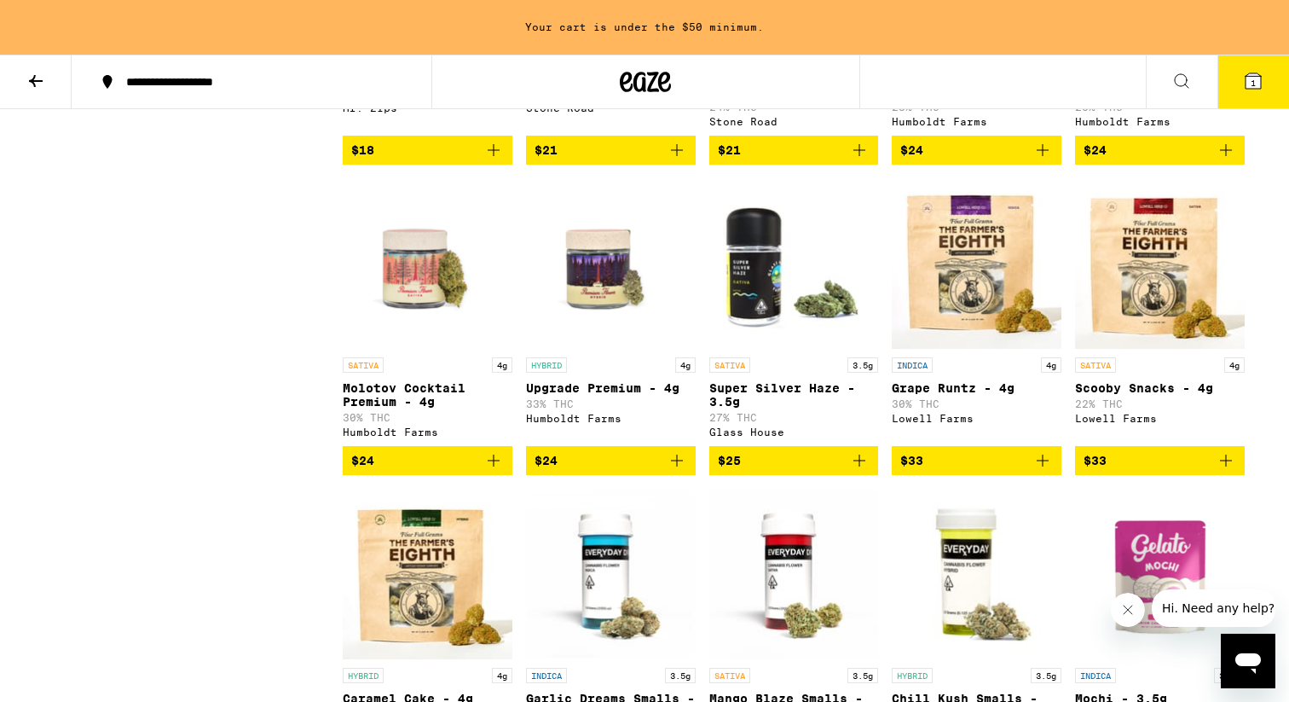
click at [1050, 471] on icon "Add to bag" at bounding box center [1042, 460] width 20 height 20
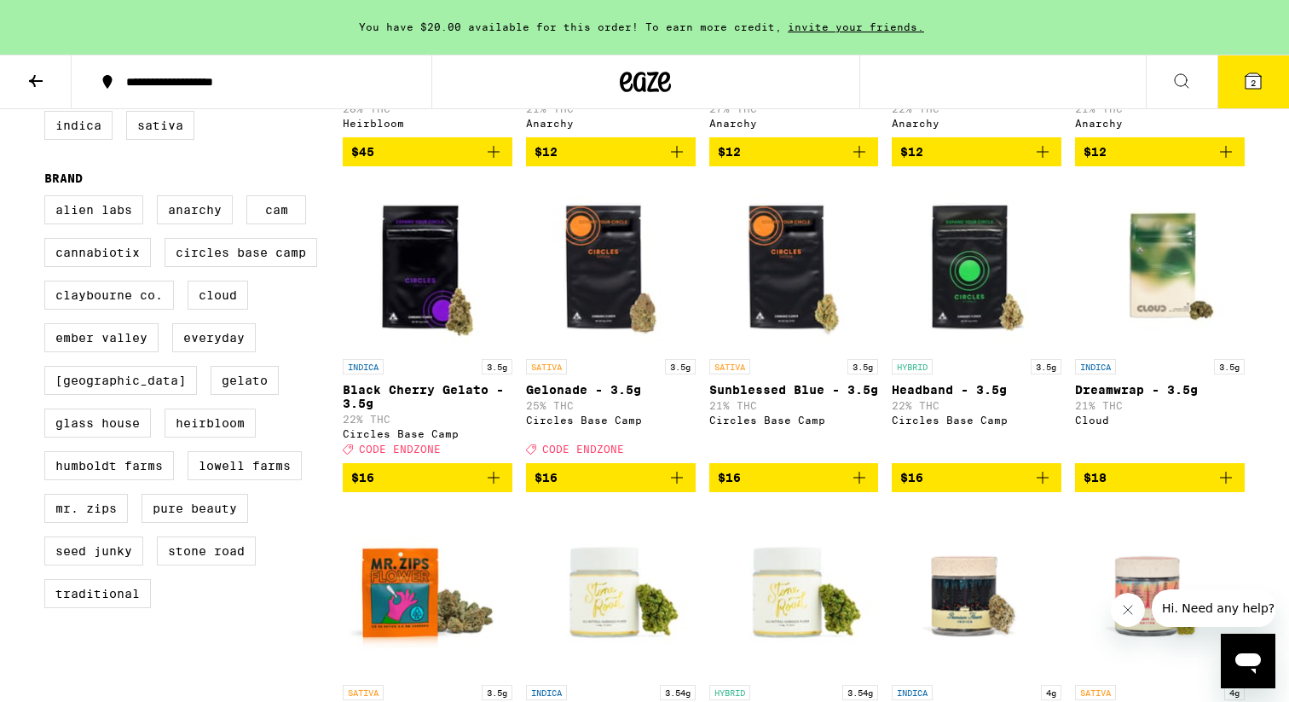
scroll to position [167, 0]
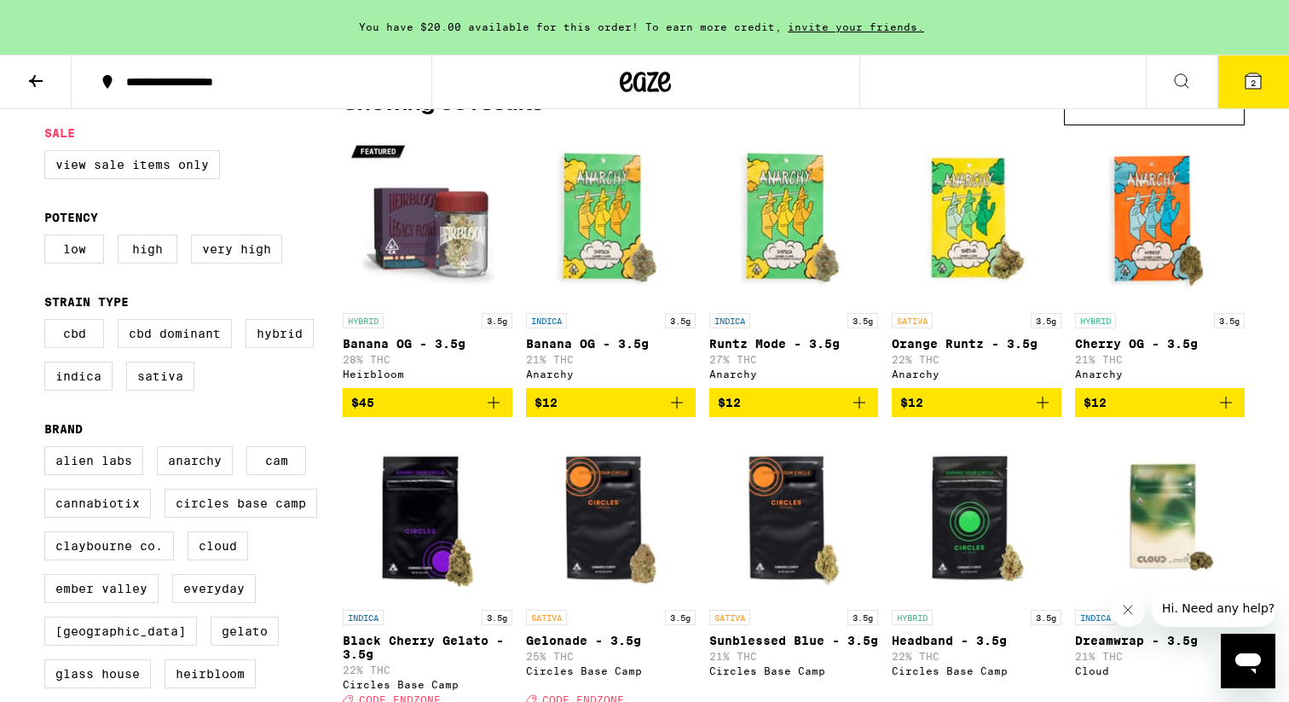
click at [1249, 82] on icon at bounding box center [1253, 80] width 15 height 15
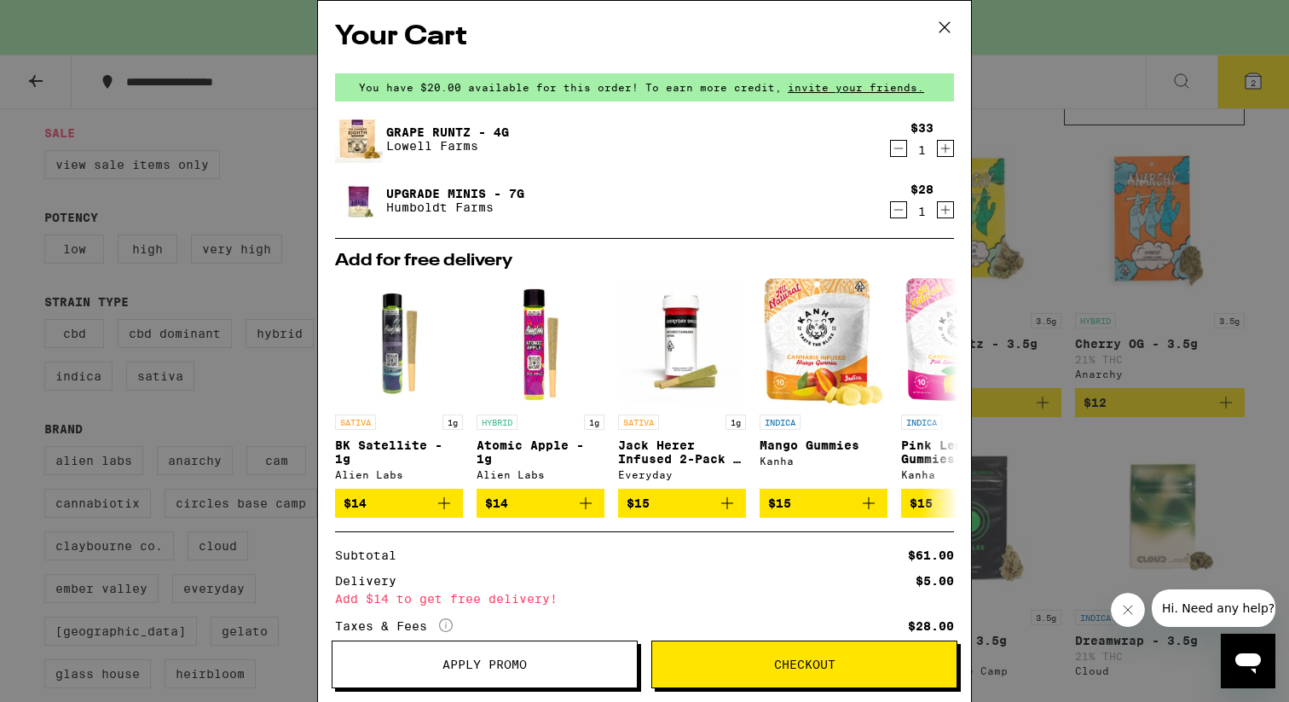
click at [942, 27] on icon at bounding box center [945, 27] width 26 height 26
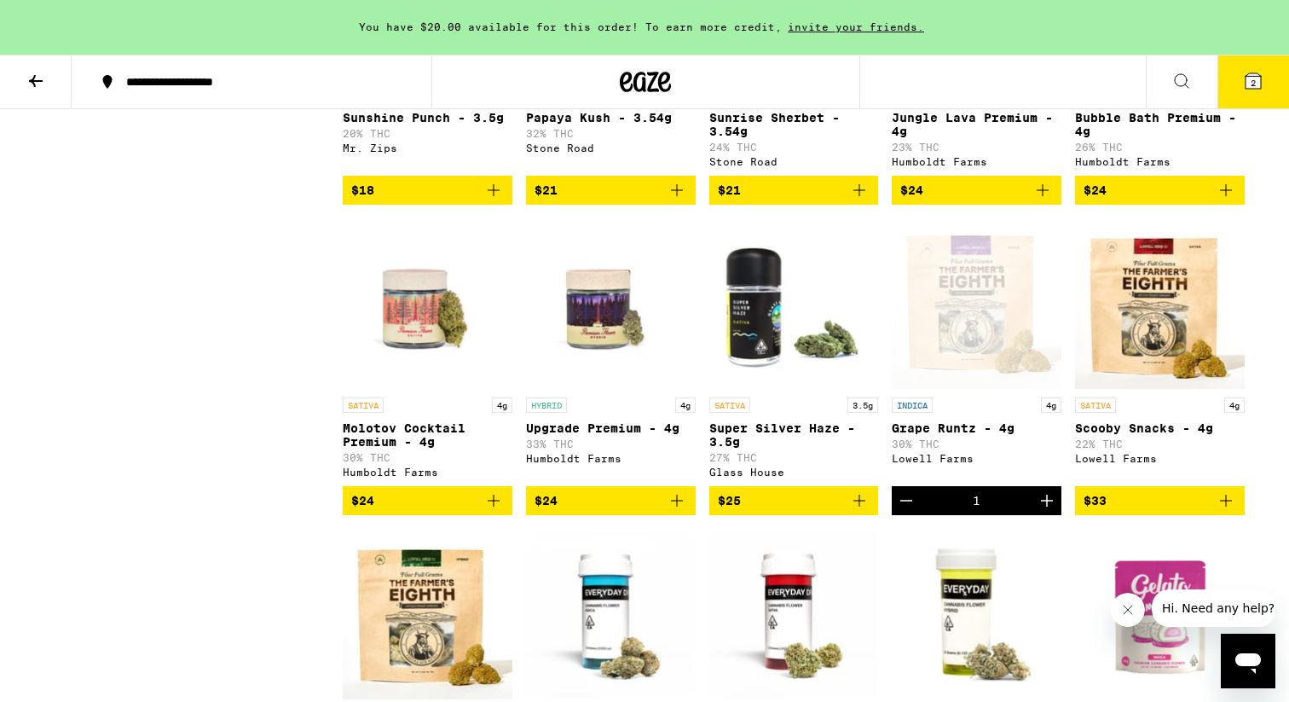
scroll to position [1020, 0]
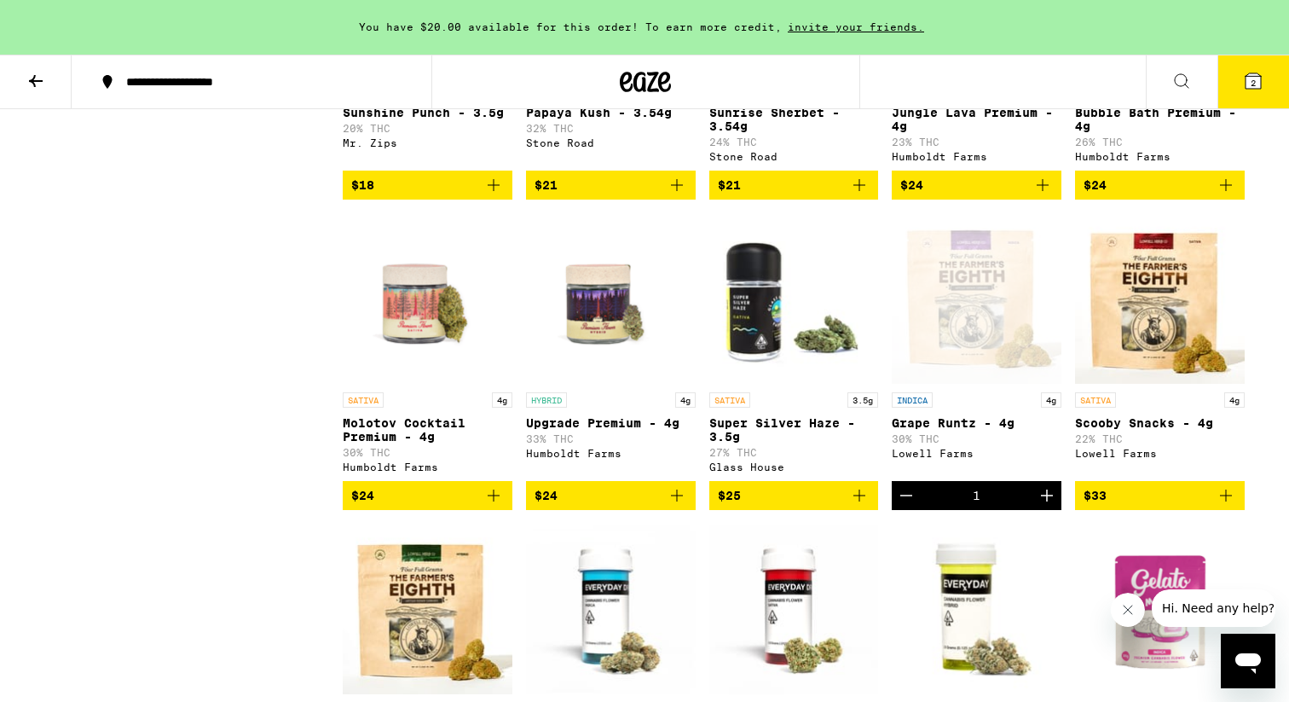
click at [487, 506] on icon "Add to bag" at bounding box center [493, 495] width 20 height 20
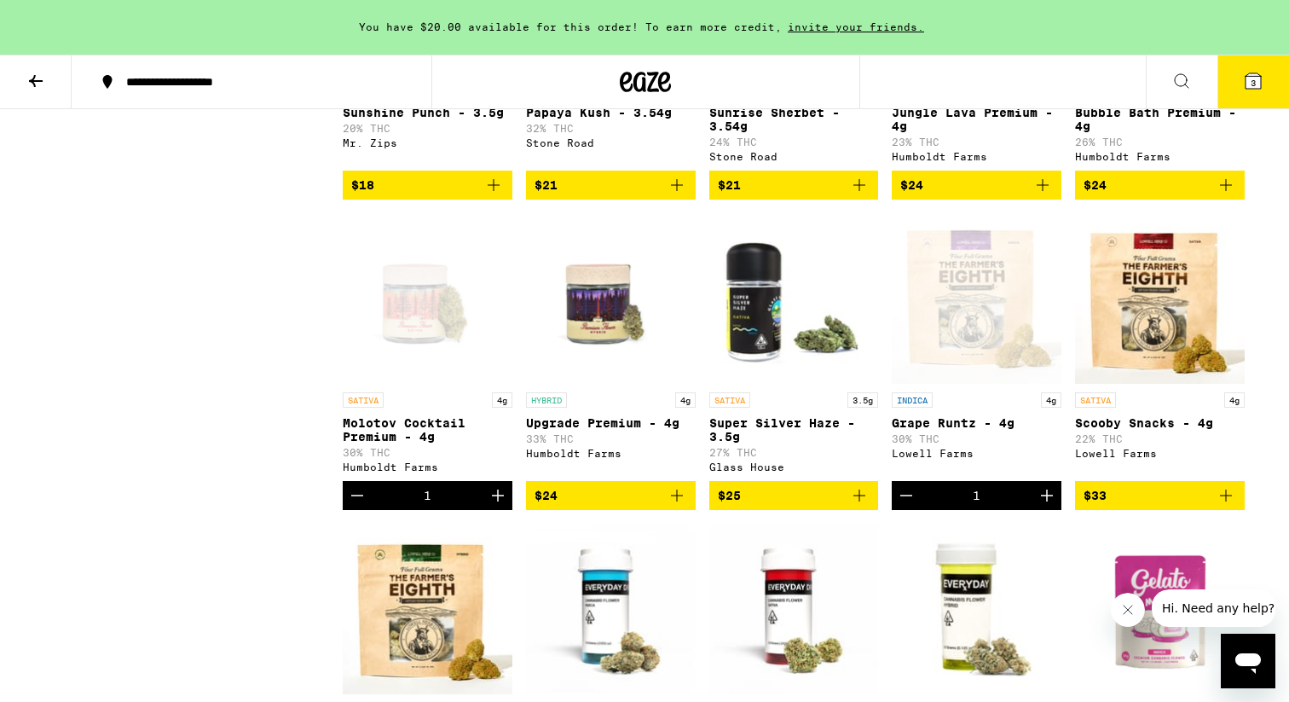
click at [1246, 83] on icon at bounding box center [1253, 80] width 15 height 15
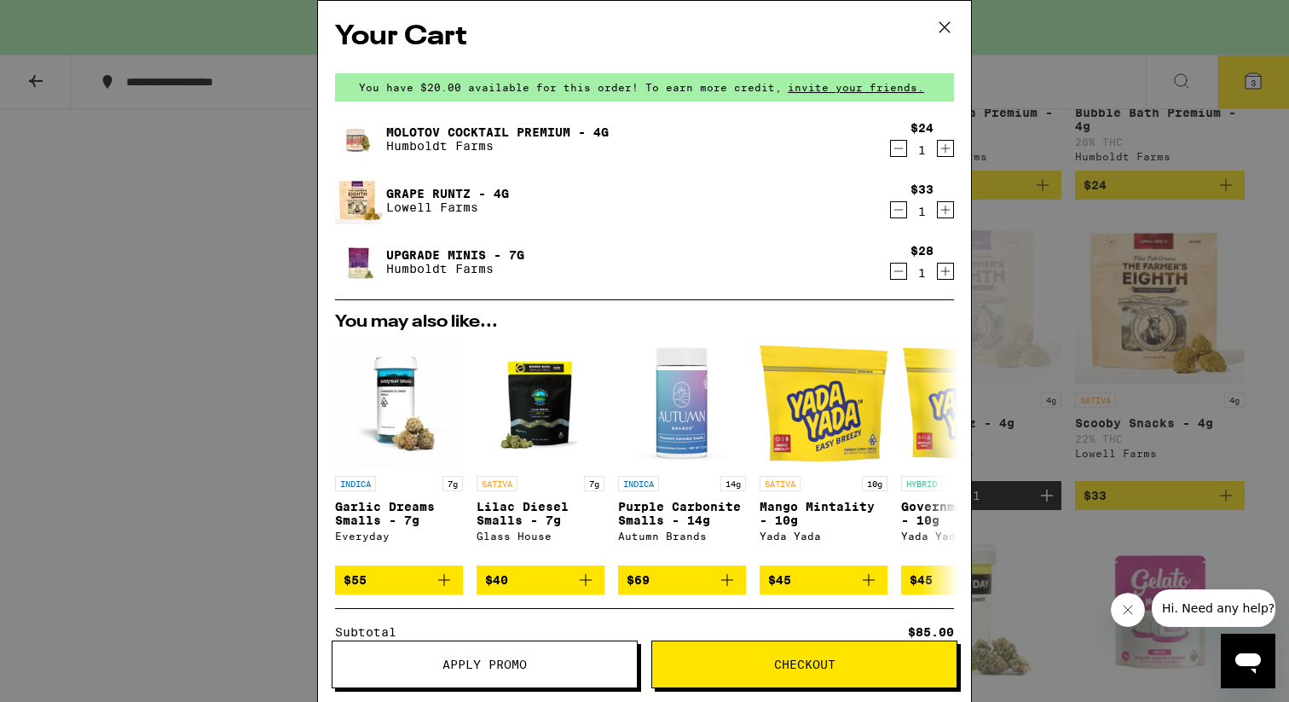
click at [897, 277] on icon "Decrement" at bounding box center [898, 271] width 15 height 20
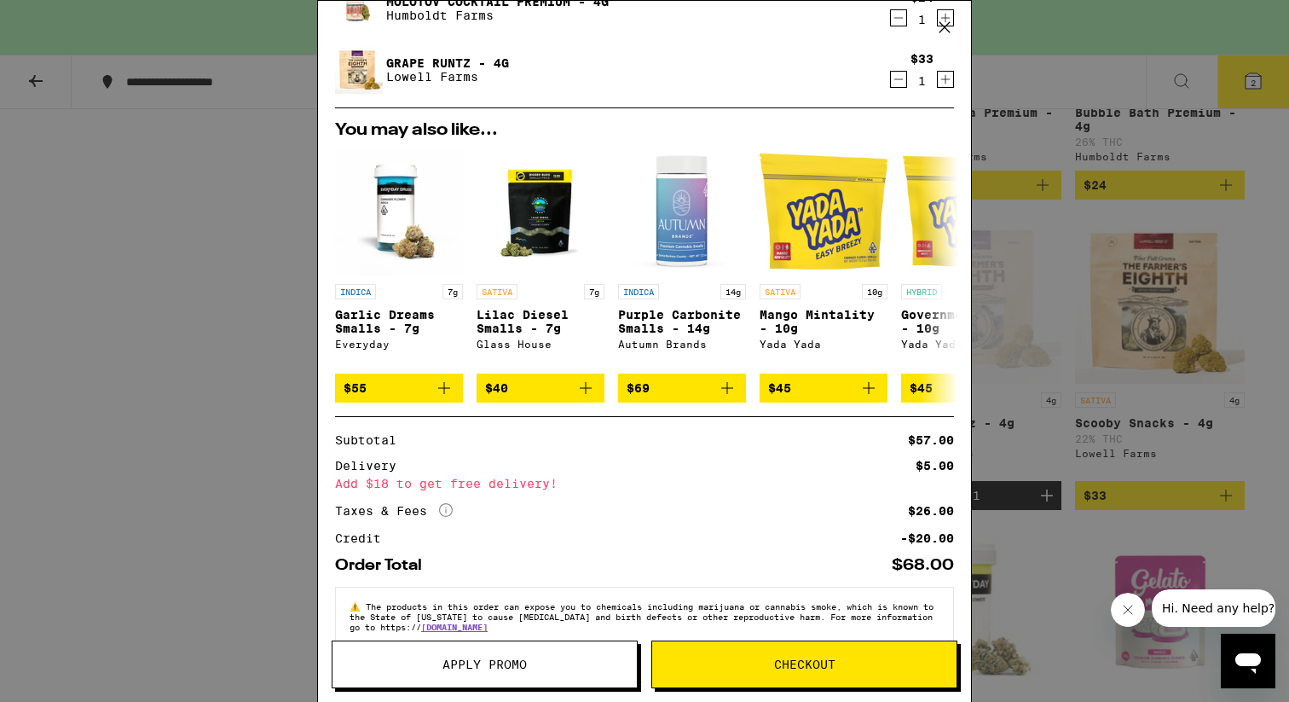
scroll to position [169, 0]
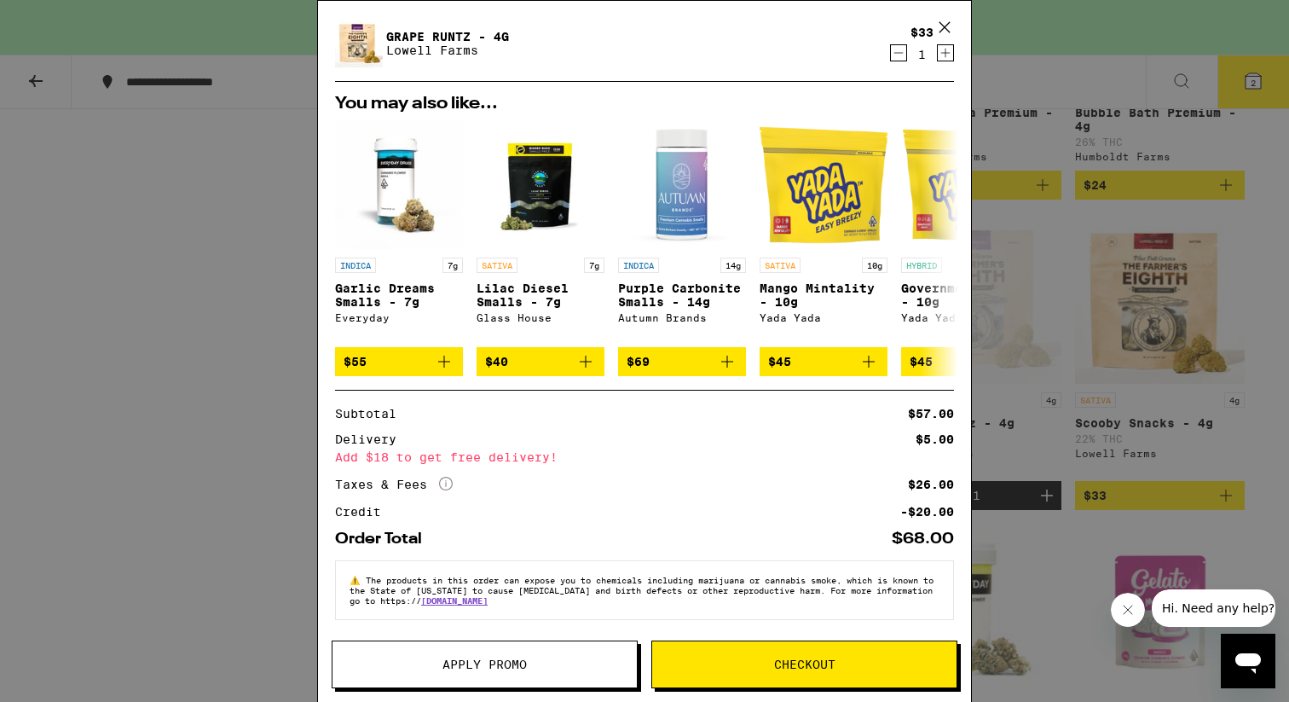
click at [761, 668] on span "Checkout" at bounding box center [804, 664] width 304 height 12
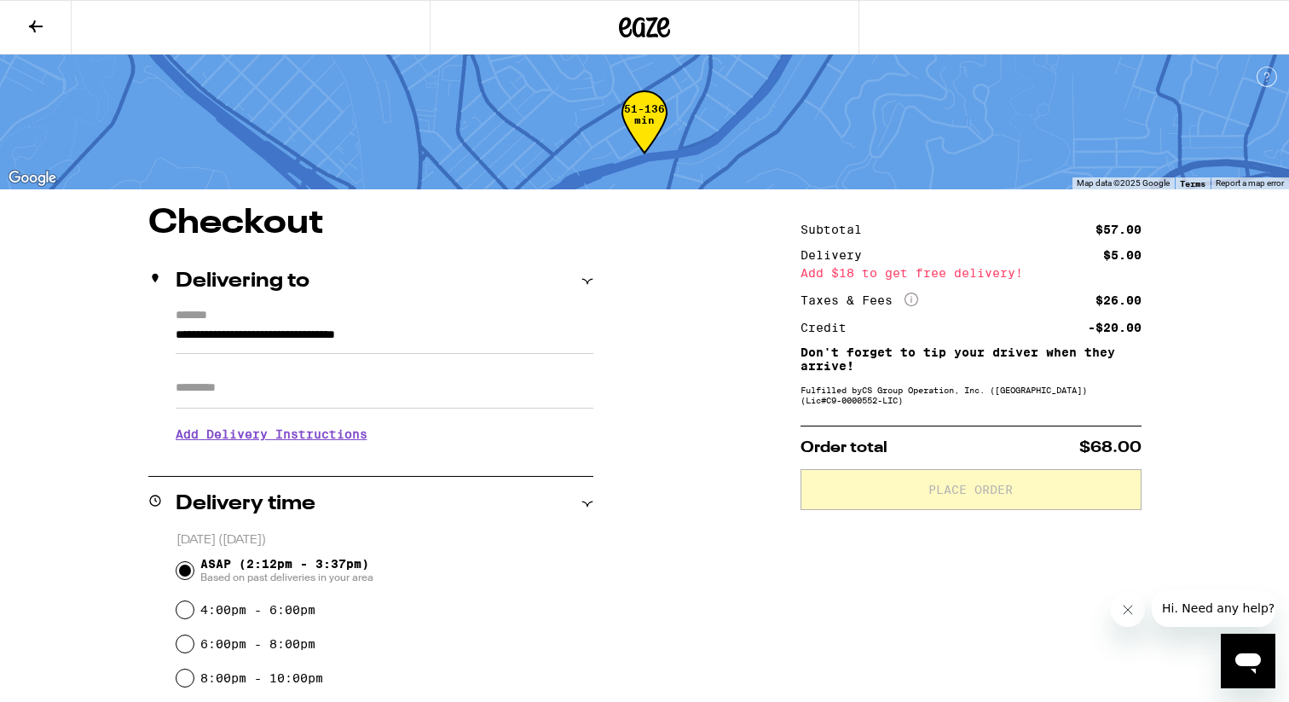
click at [474, 385] on input "Apt/Suite" at bounding box center [385, 387] width 418 height 41
type input "*****"
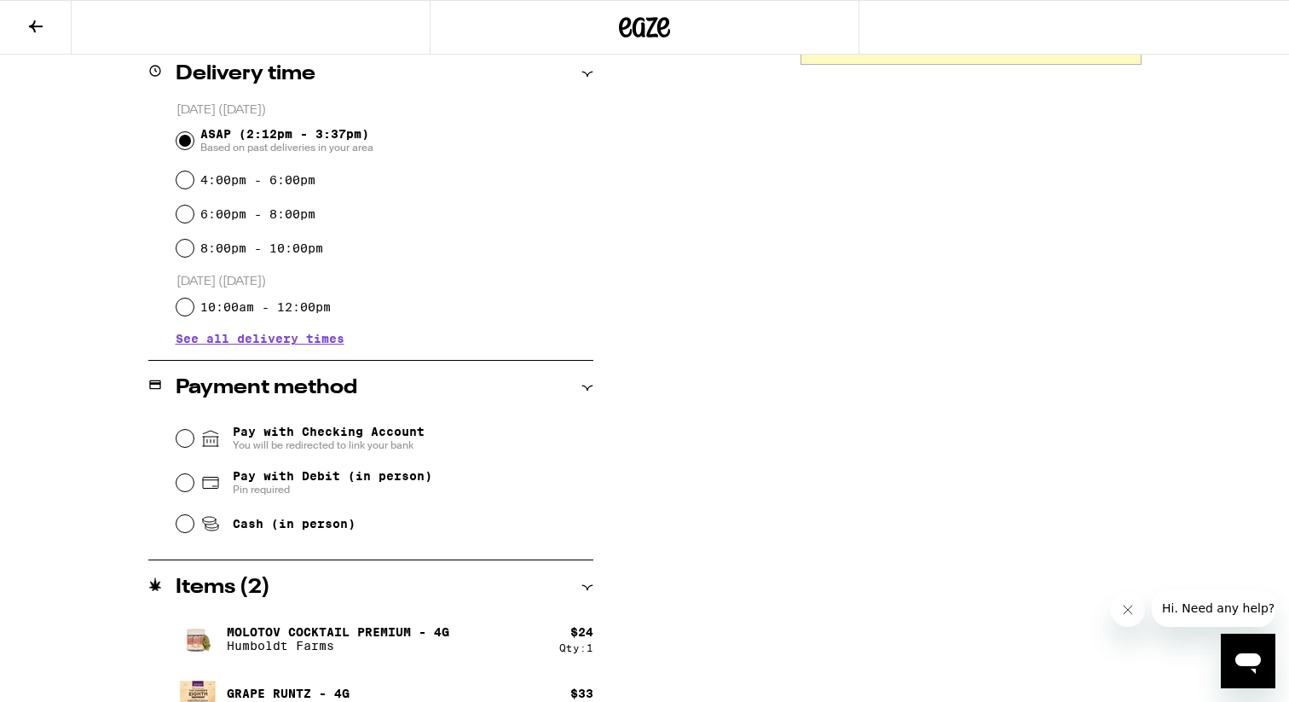
scroll to position [467, 0]
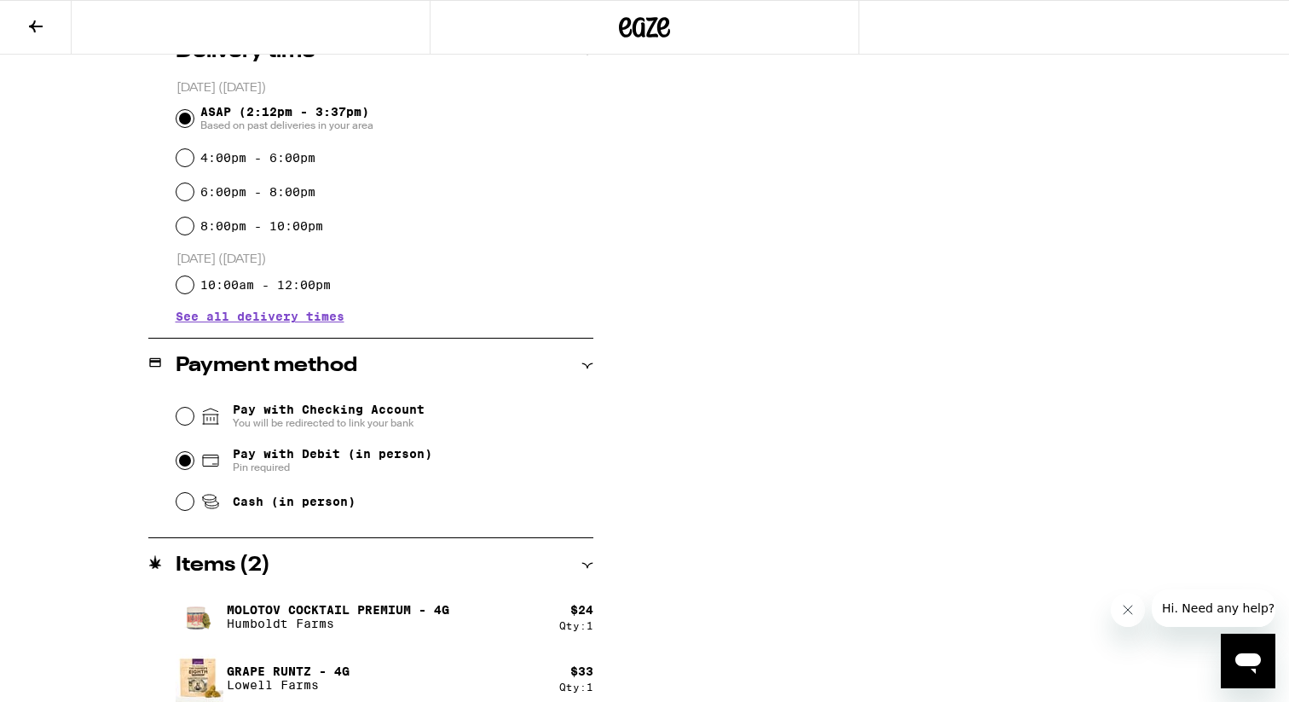
click at [190, 464] on input "Pay with Debit (in person) Pin required" at bounding box center [184, 460] width 17 height 17
radio input "true"
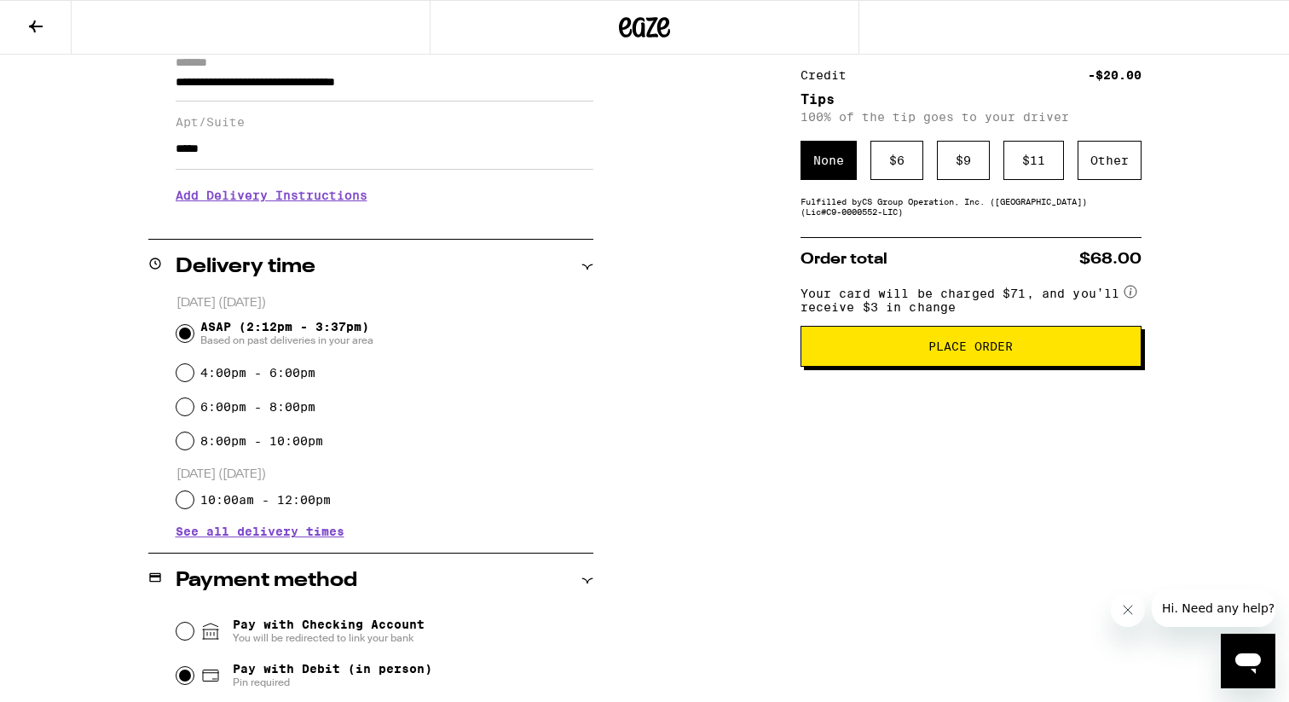
scroll to position [234, 0]
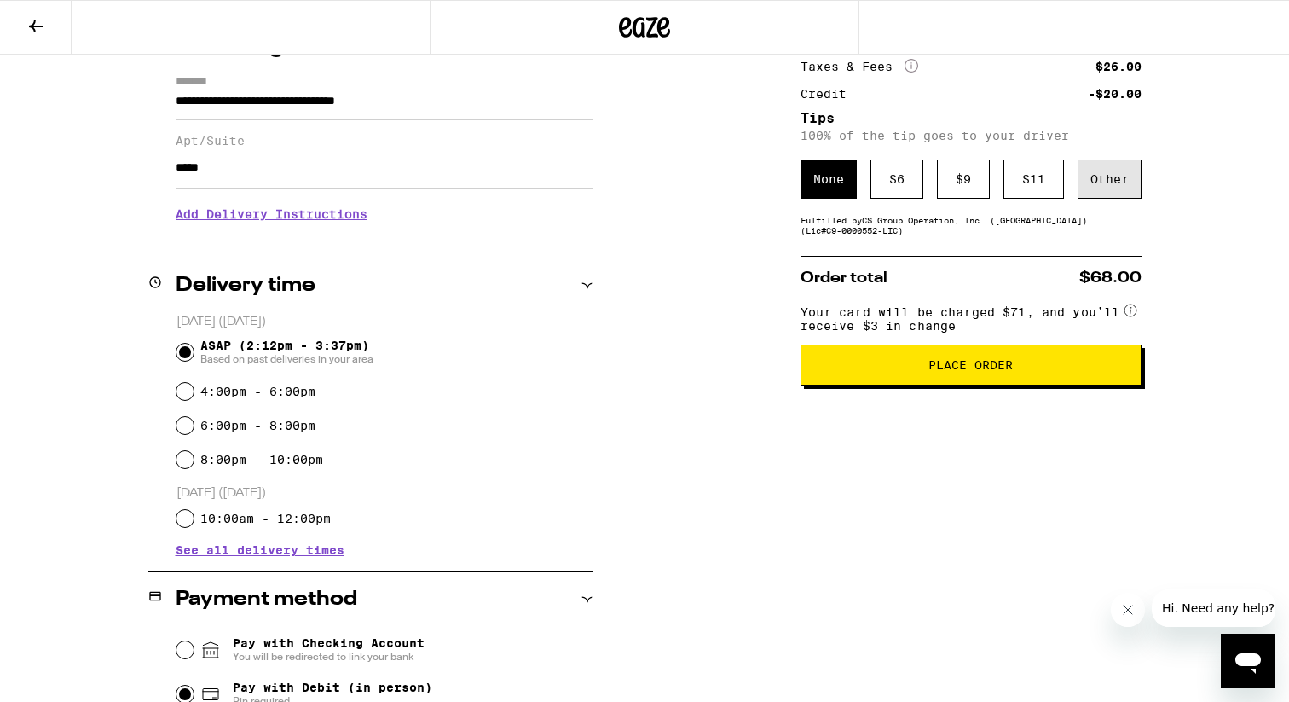
click at [1130, 184] on div "Other" at bounding box center [1110, 178] width 64 height 39
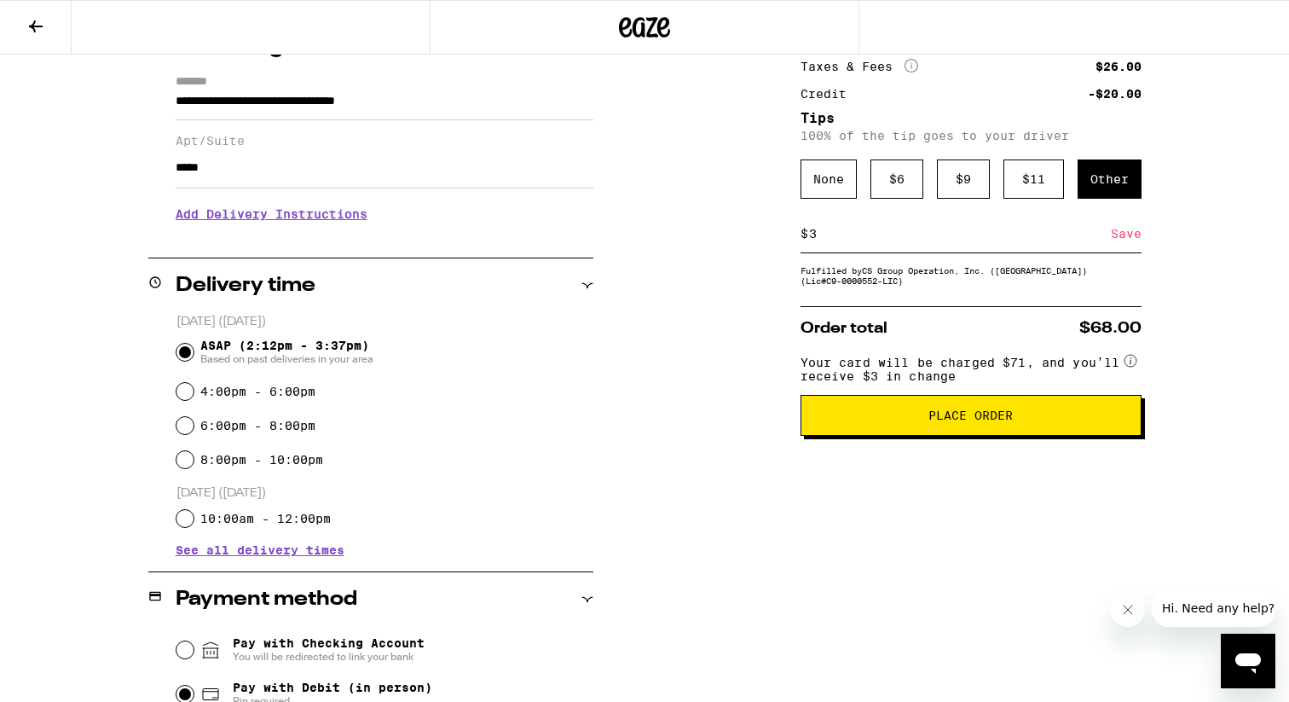
type input "3"
click at [1130, 247] on div "Save" at bounding box center [1126, 234] width 31 height 38
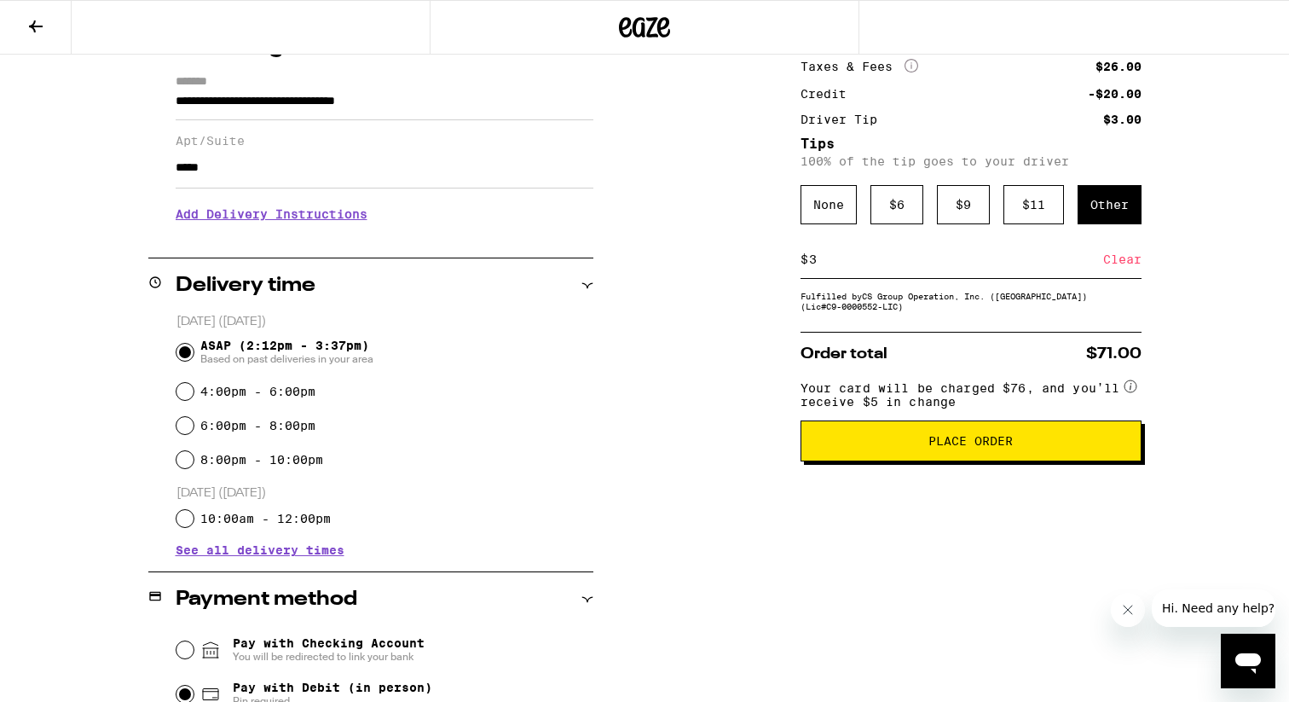
click at [832, 267] on input "3" at bounding box center [955, 258] width 295 height 15
type input "2"
click at [1130, 256] on div "Save" at bounding box center [1126, 259] width 31 height 38
click at [978, 447] on span "Place Order" at bounding box center [970, 441] width 84 height 12
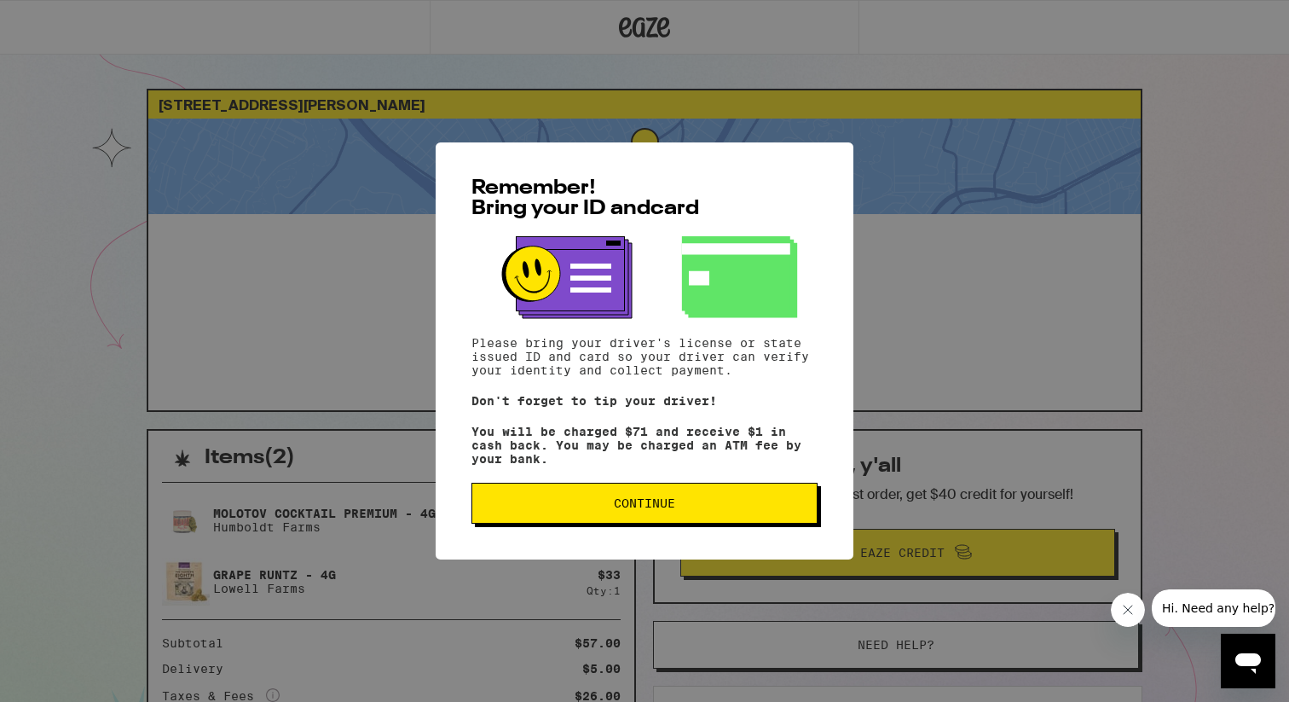
click at [635, 523] on button "Continue" at bounding box center [644, 503] width 346 height 41
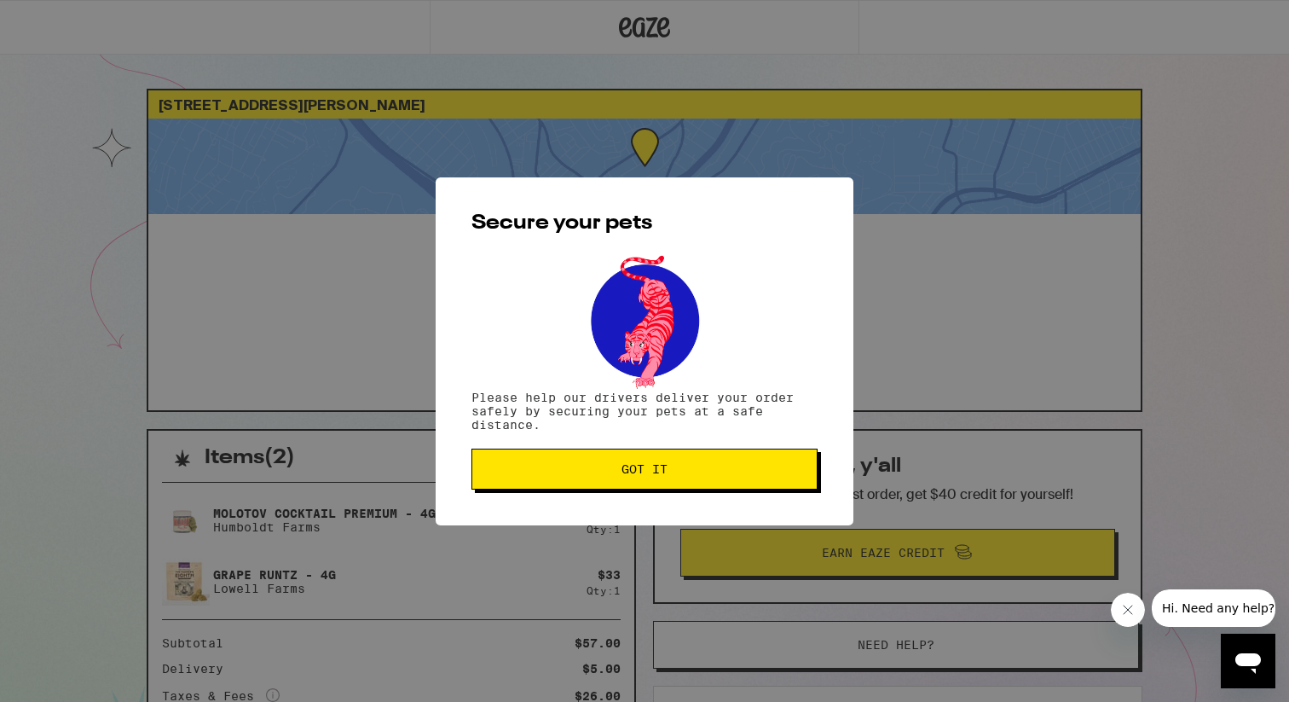
click at [648, 486] on button "Got it" at bounding box center [644, 468] width 346 height 41
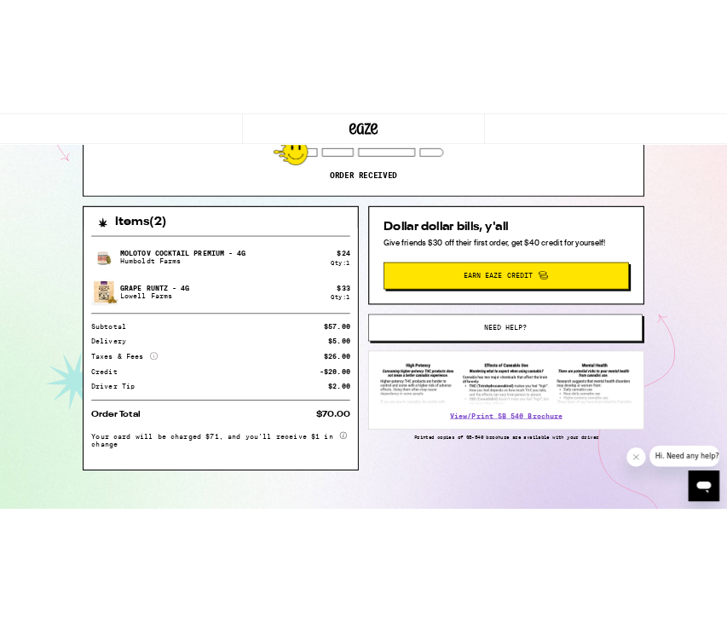
scroll to position [262, 0]
